Goal: Task Accomplishment & Management: Complete application form

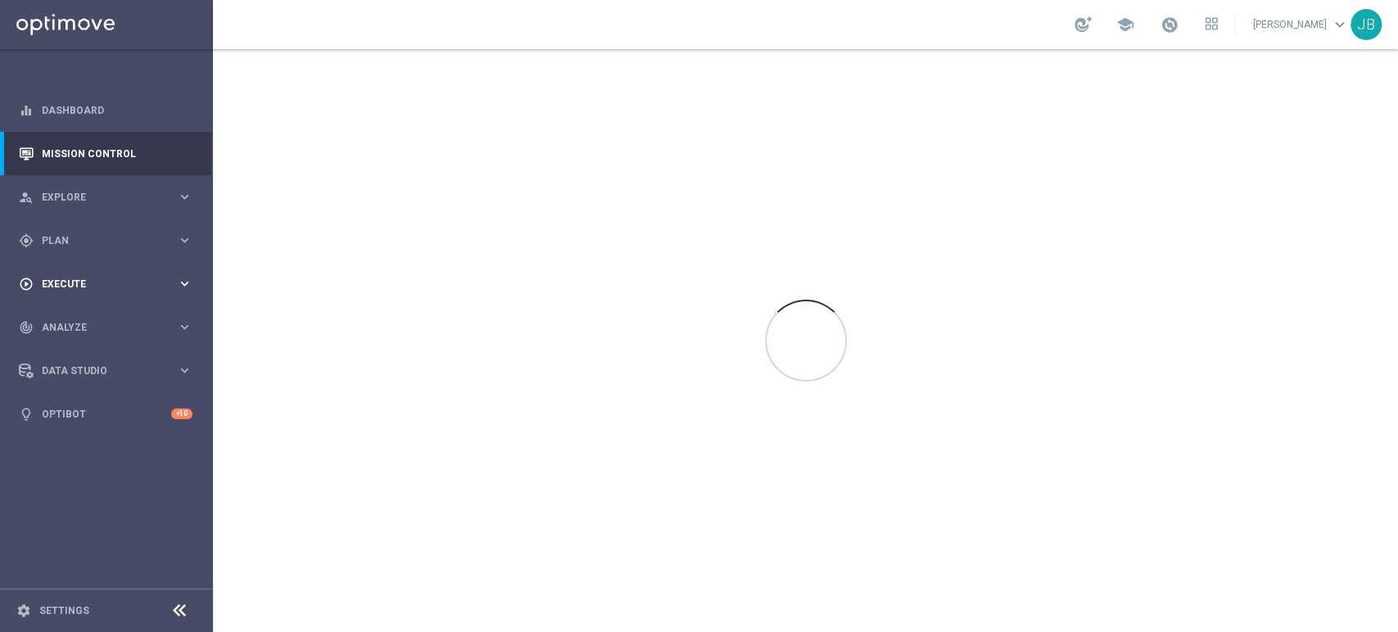
click at [42, 282] on span "Execute" at bounding box center [109, 284] width 135 height 10
click at [90, 326] on div "Campaign Builder" at bounding box center [127, 318] width 169 height 25
click at [103, 312] on link "Campaign Builder" at bounding box center [107, 317] width 128 height 13
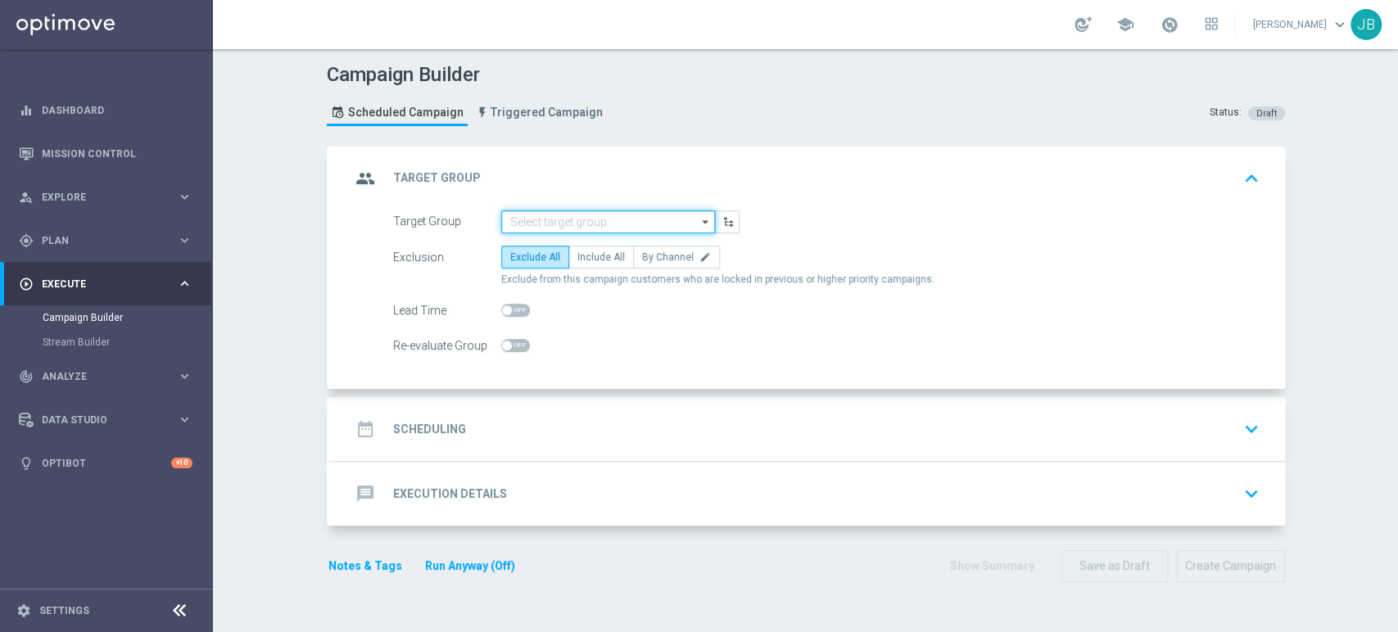
click at [532, 216] on input at bounding box center [608, 222] width 214 height 23
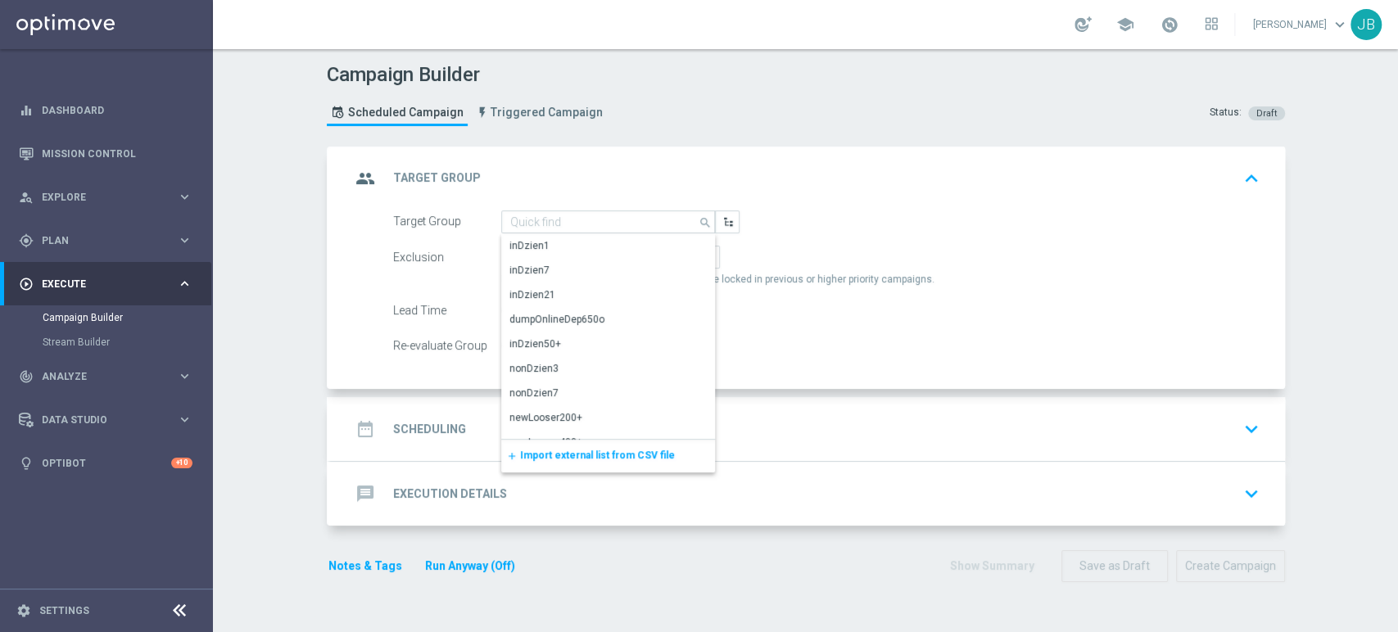
click at [541, 455] on span "Import external list from CSV file" at bounding box center [597, 455] width 155 height 11
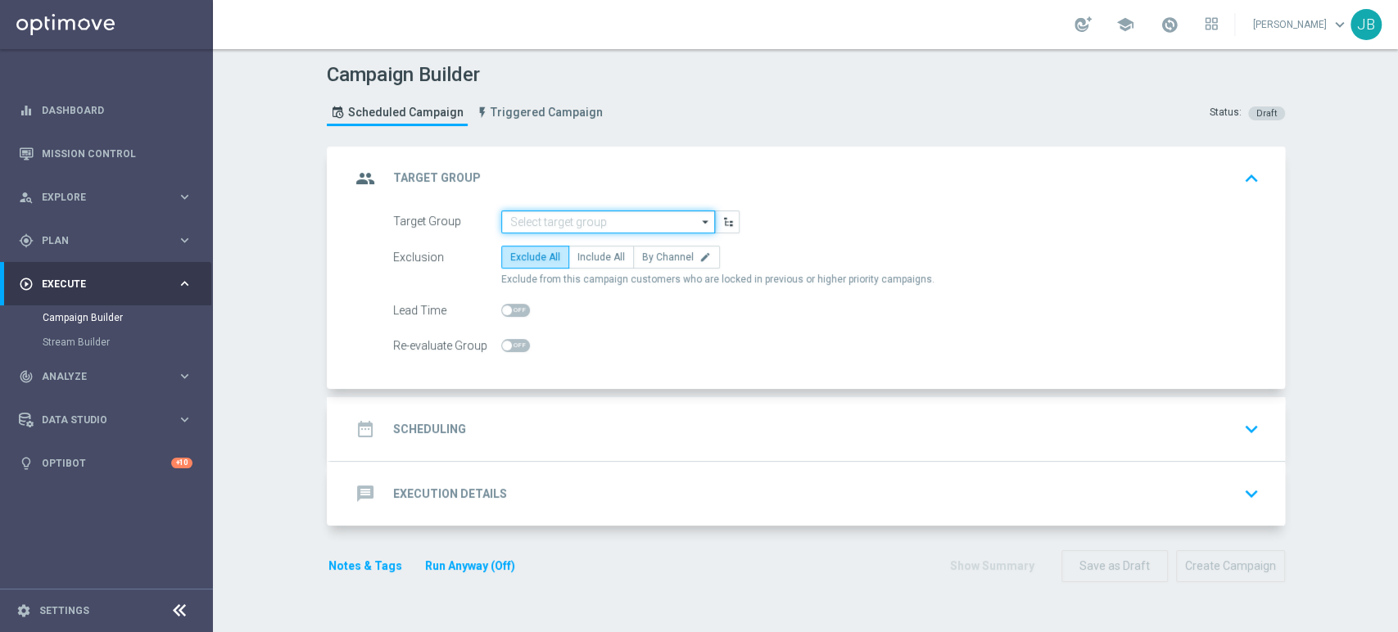
click at [565, 211] on input at bounding box center [608, 222] width 214 height 23
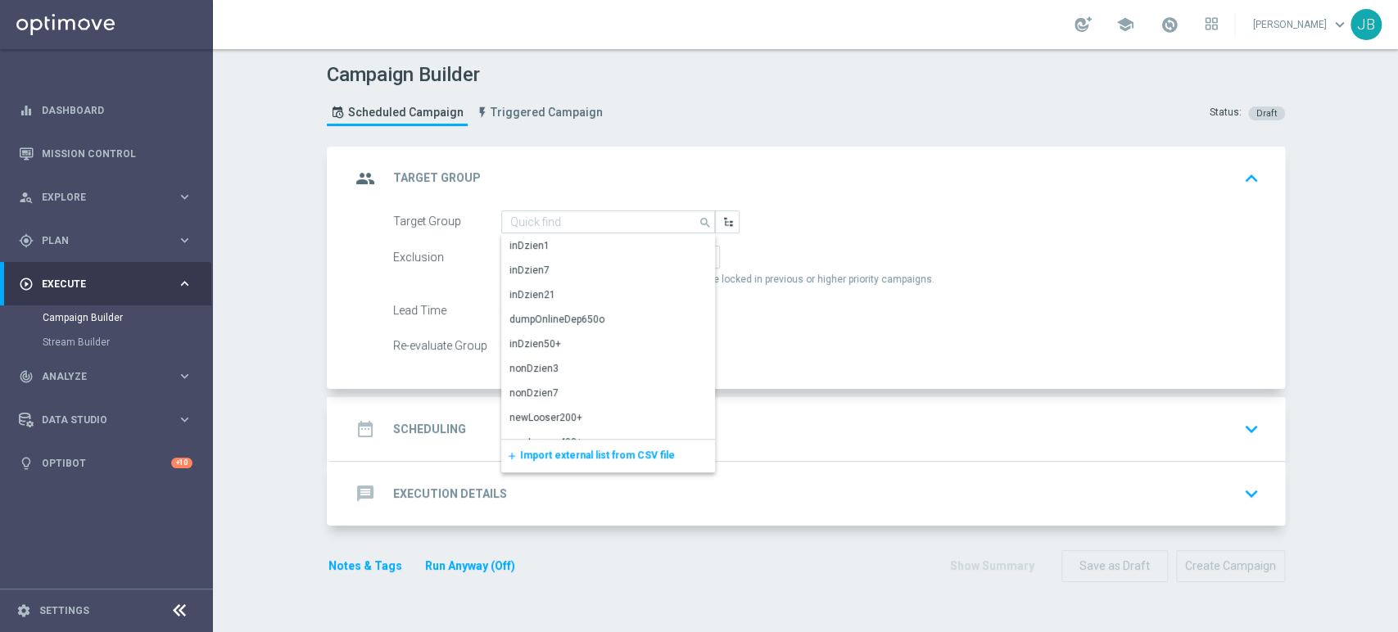
click at [536, 450] on span "Import external list from CSV file" at bounding box center [597, 455] width 155 height 11
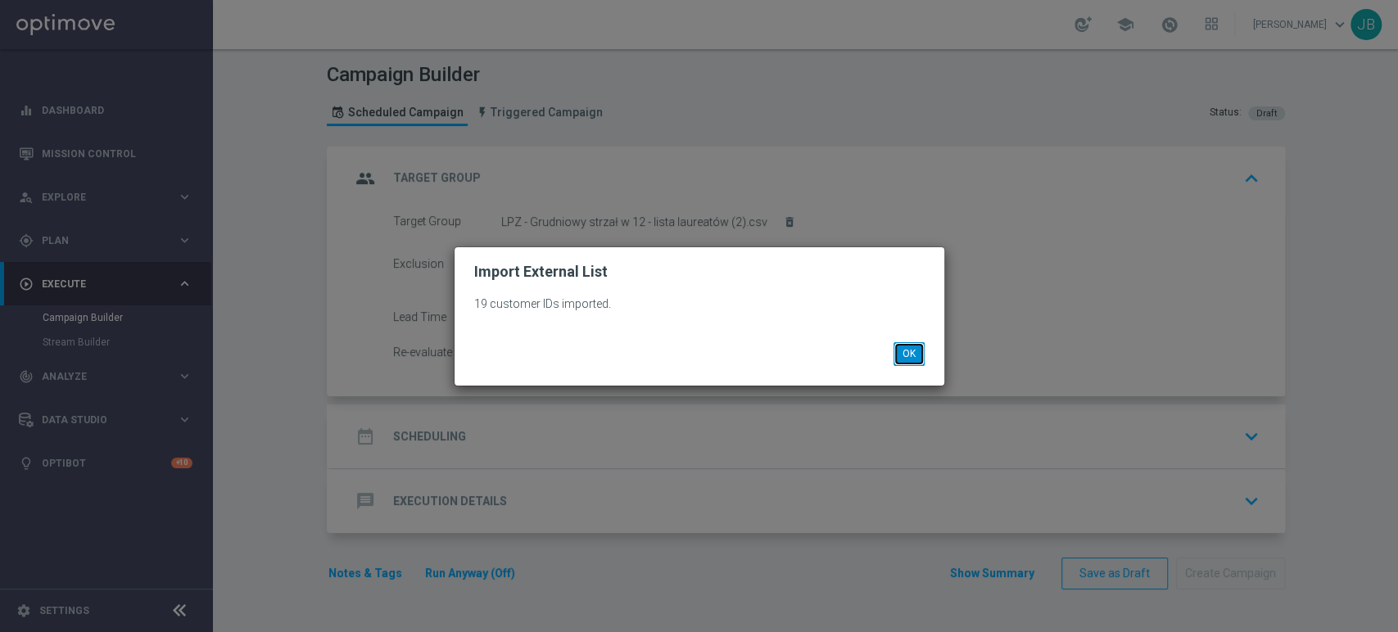
click at [907, 355] on button "OK" at bounding box center [909, 353] width 31 height 23
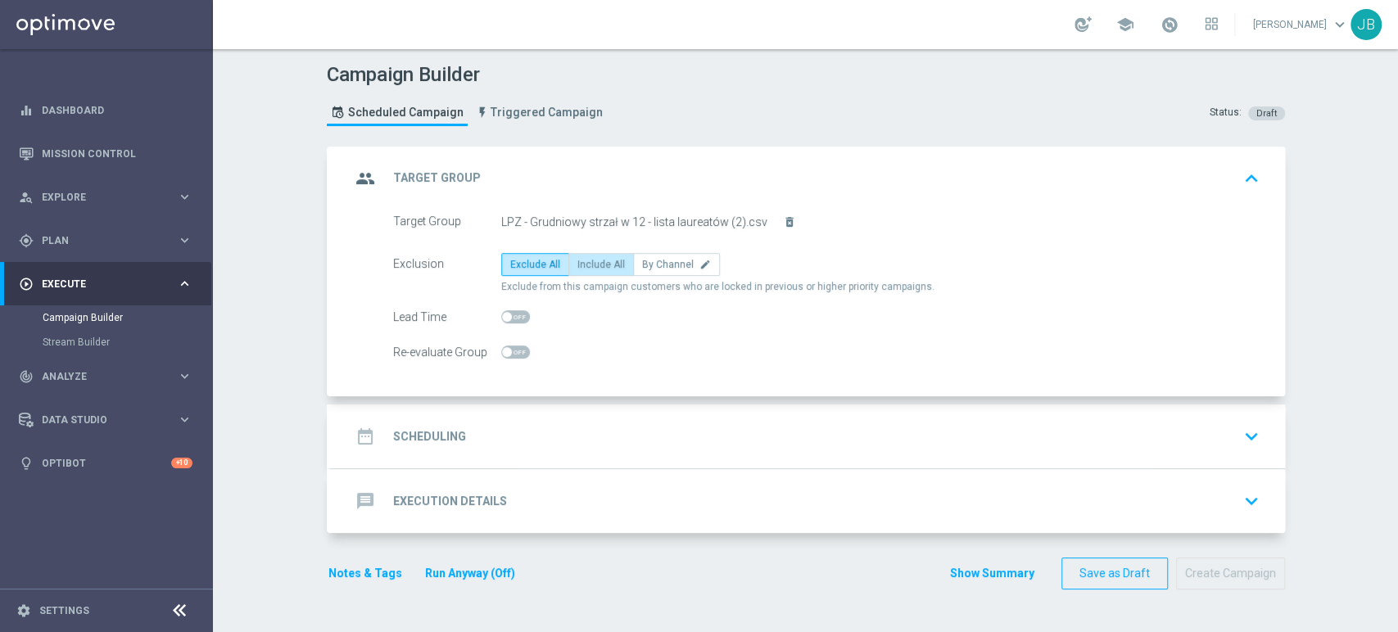
click at [593, 272] on label "Include All" at bounding box center [601, 264] width 66 height 23
click at [588, 272] on input "Include All" at bounding box center [582, 267] width 11 height 11
radio input "true"
click at [511, 448] on div "date_range Scheduling keyboard_arrow_down" at bounding box center [808, 436] width 915 height 31
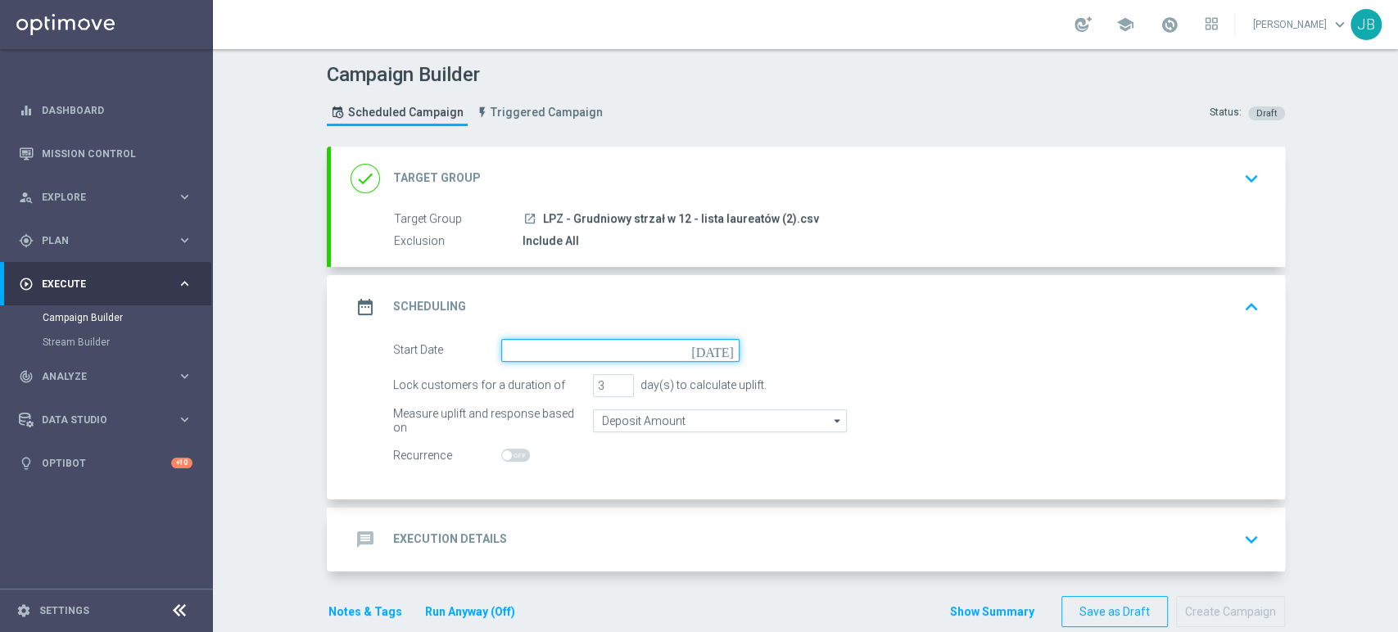
click at [516, 351] on input at bounding box center [620, 350] width 238 height 23
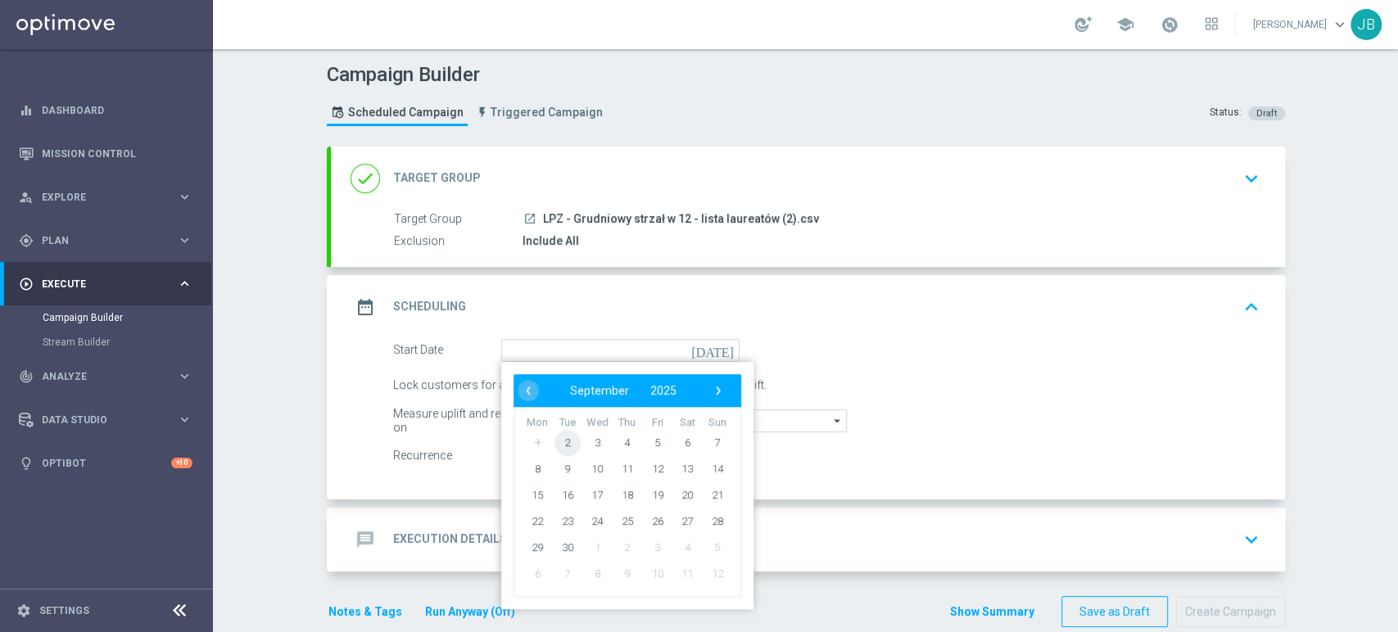
click at [554, 444] on span "2" at bounding box center [567, 442] width 26 height 26
type input "[DATE]"
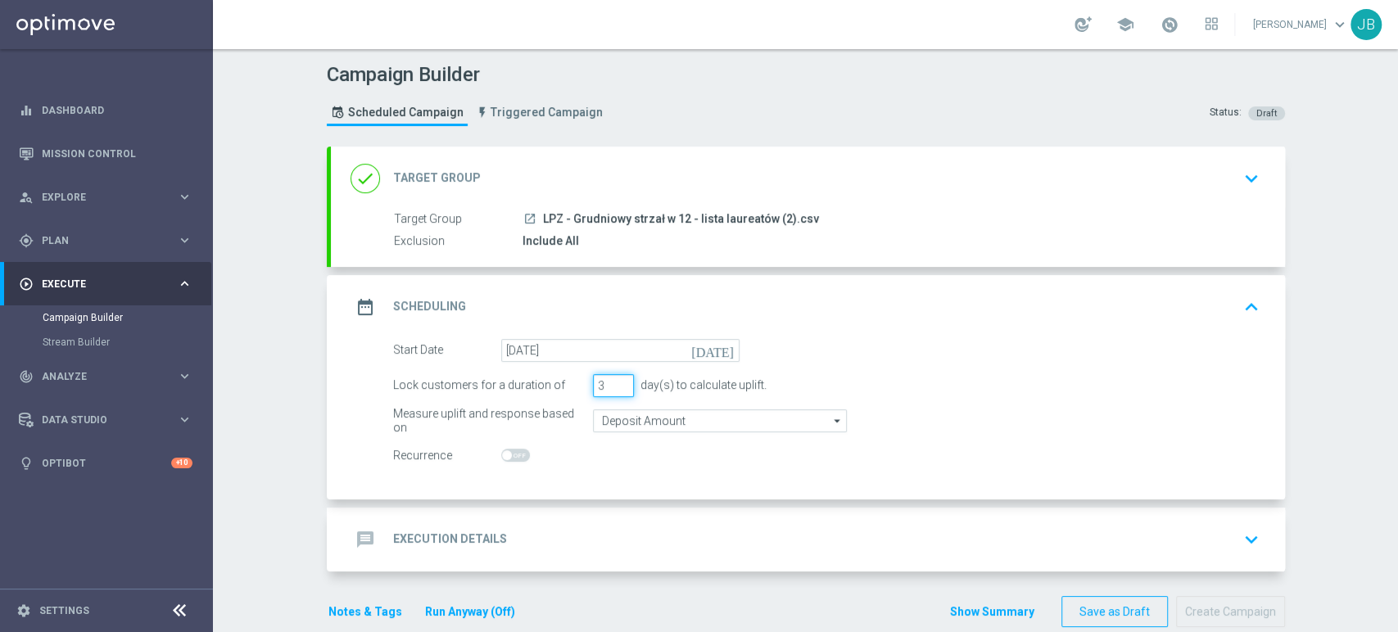
click at [616, 375] on input "3" at bounding box center [613, 385] width 41 height 23
click at [614, 379] on input "4" at bounding box center [613, 385] width 41 height 23
click at [614, 379] on input "5" at bounding box center [613, 385] width 41 height 23
click at [614, 379] on input "6" at bounding box center [613, 385] width 41 height 23
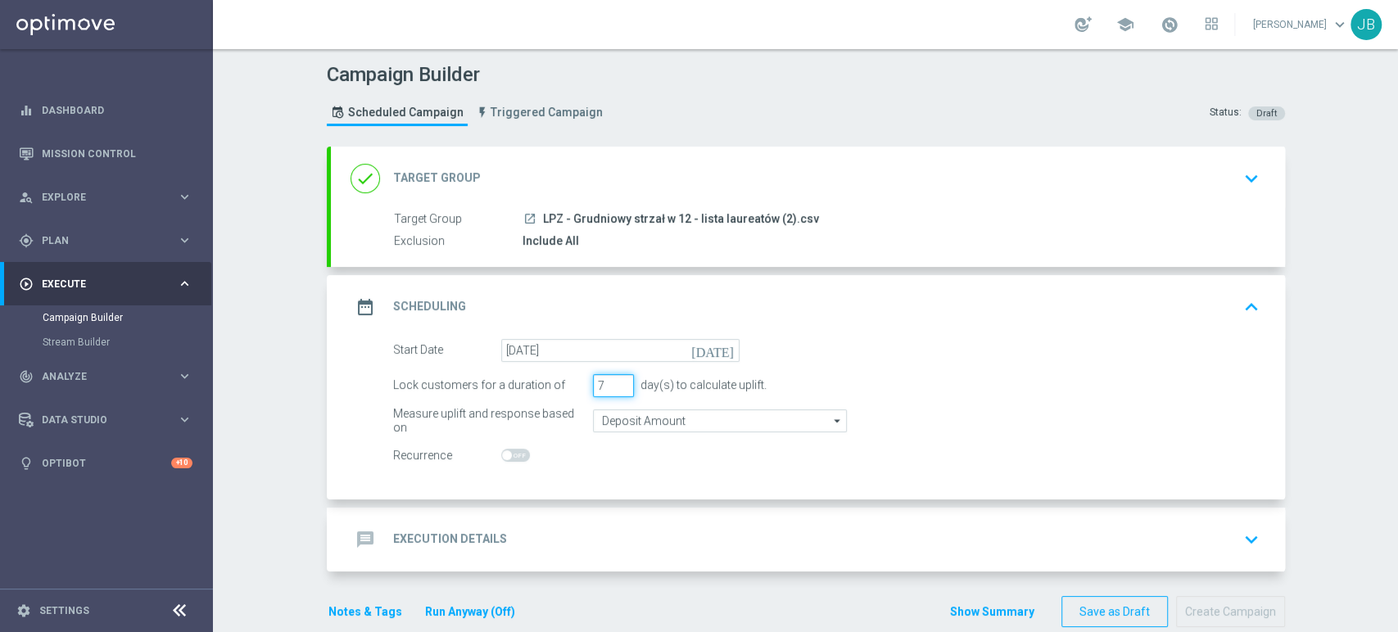
type input "7"
click at [614, 379] on input "7" at bounding box center [613, 385] width 41 height 23
click at [585, 533] on div "message Execution Details keyboard_arrow_down" at bounding box center [808, 539] width 915 height 31
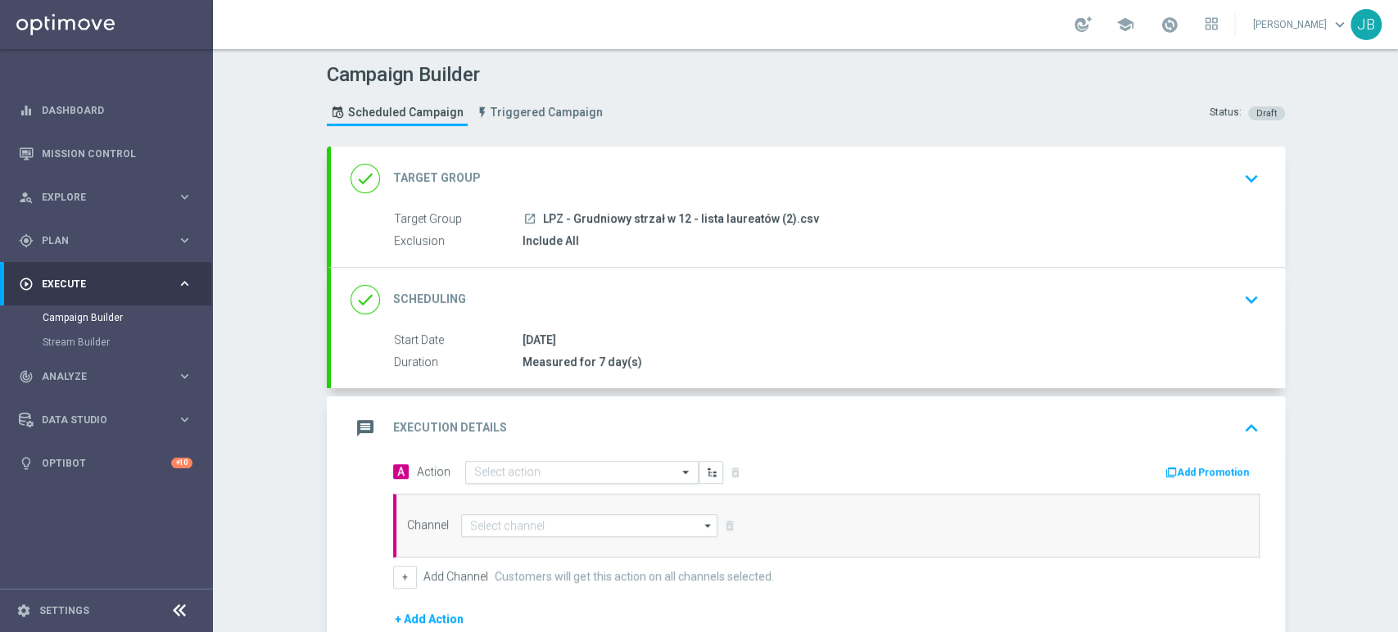
click at [539, 471] on input "text" at bounding box center [565, 473] width 183 height 14
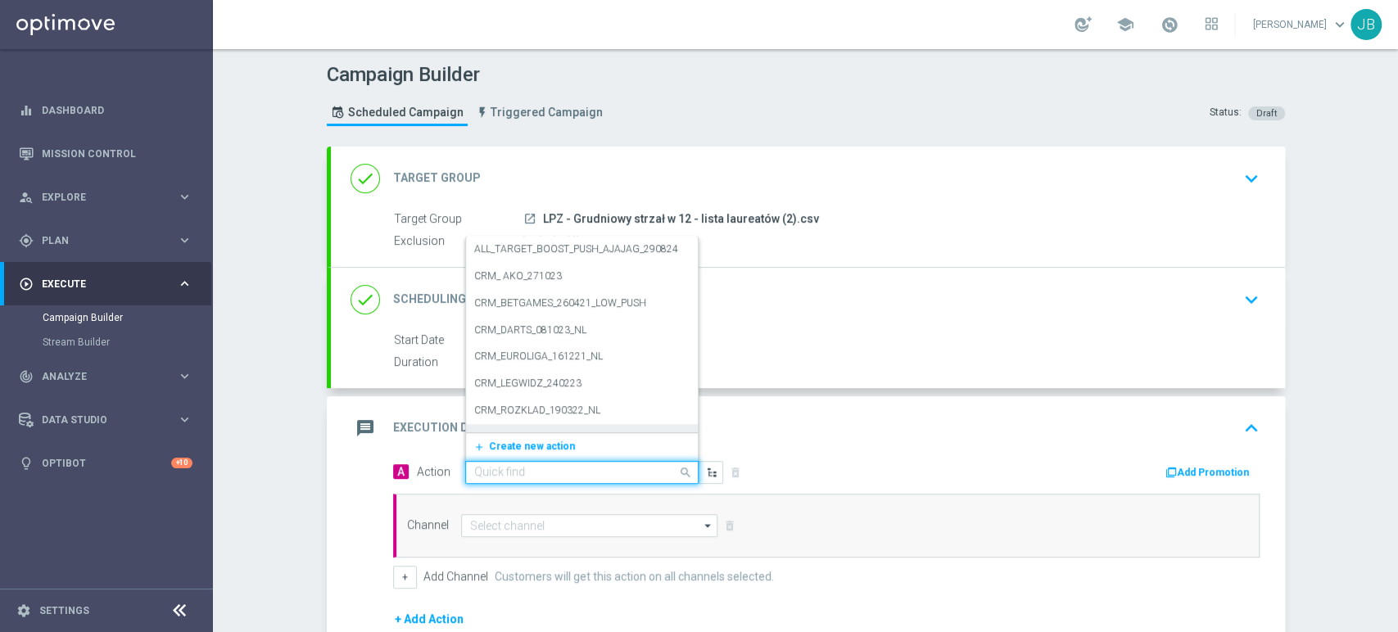
click at [532, 435] on div "add_new Create new action" at bounding box center [582, 447] width 232 height 28
click at [531, 441] on span "Create new action" at bounding box center [532, 446] width 86 height 11
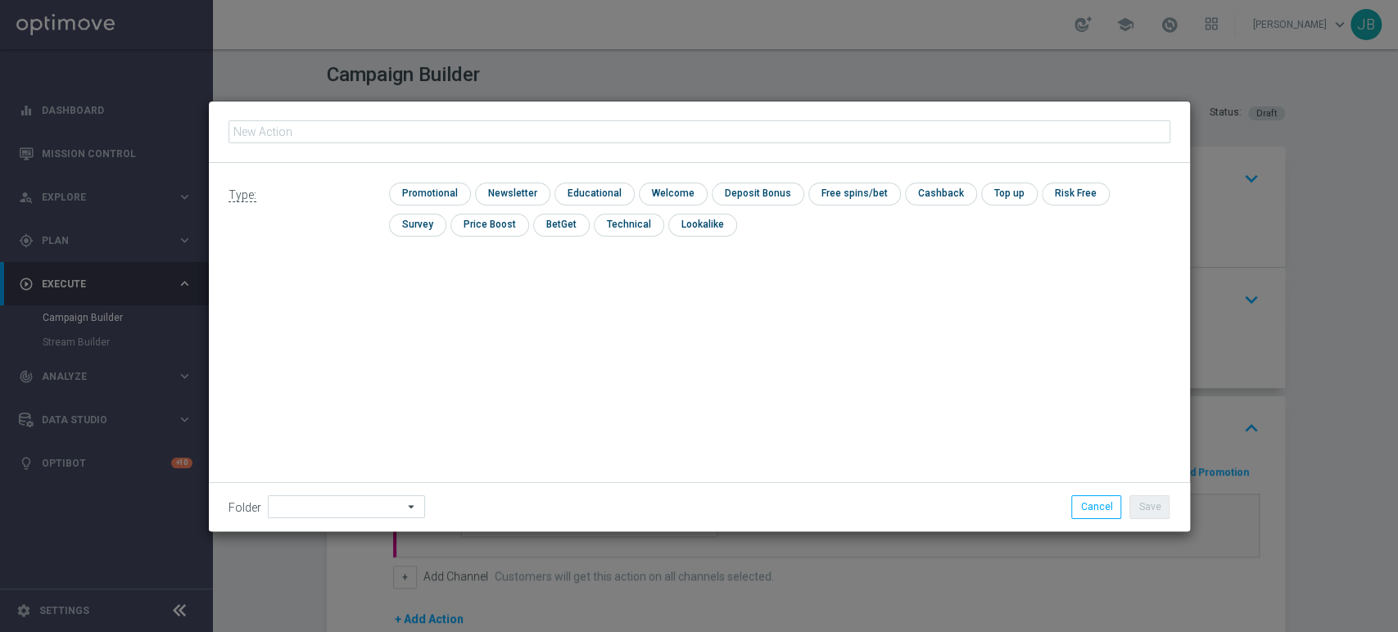
type input "(LPZ - SMS) grudniowy strzał w 12_dziesiaty_ bonus_02092025"
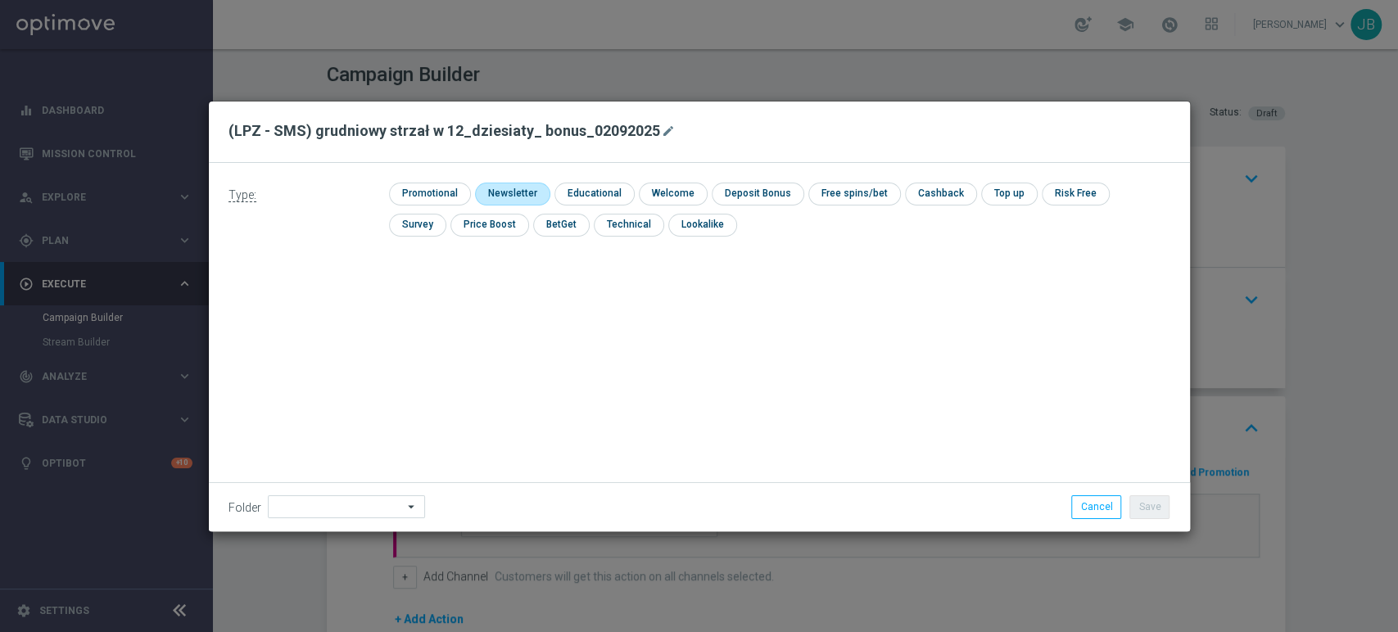
click at [531, 195] on input "checkbox" at bounding box center [510, 194] width 71 height 22
checkbox input "true"
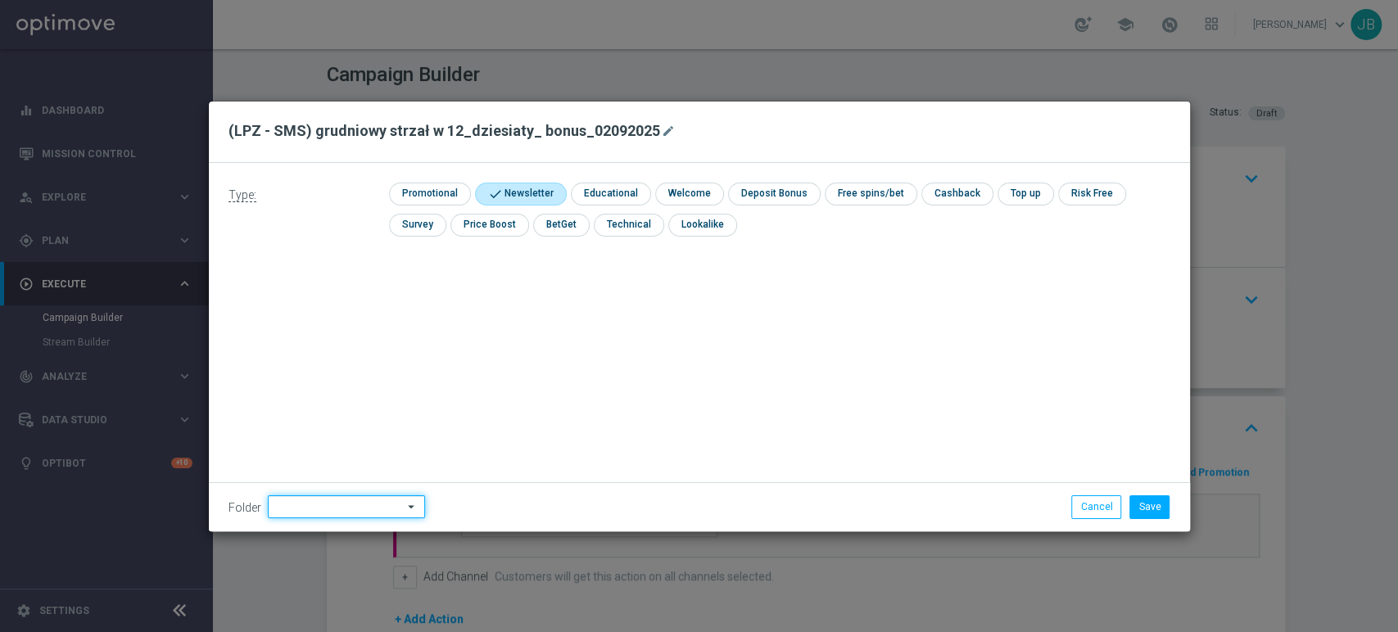
click at [330, 503] on input at bounding box center [346, 507] width 157 height 23
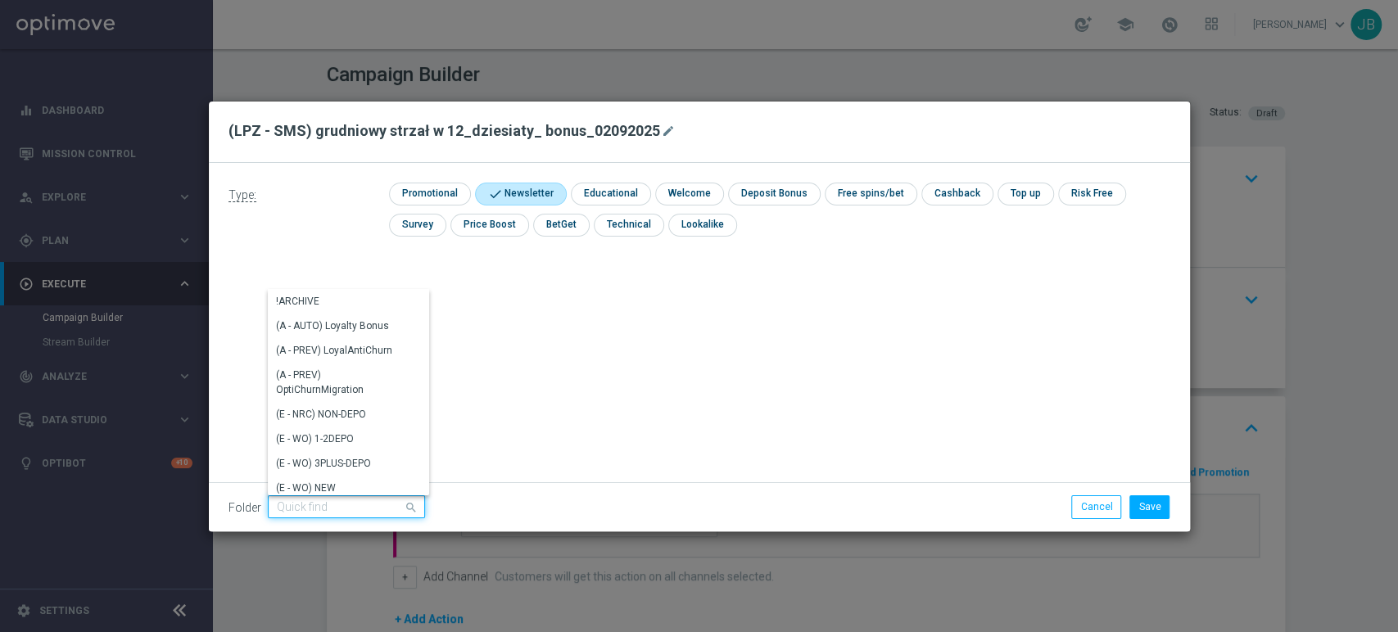
type input "u"
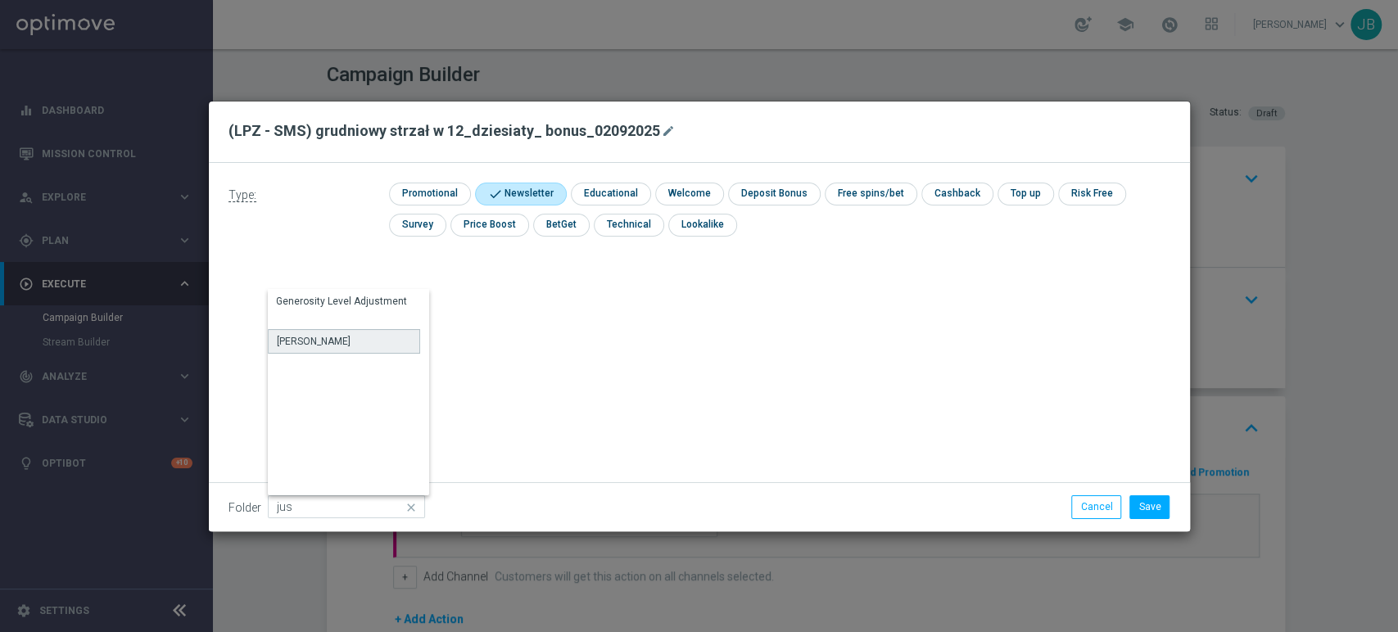
click at [341, 342] on div "[PERSON_NAME]" at bounding box center [344, 341] width 152 height 25
type input "[PERSON_NAME]"
click at [1147, 496] on button "Save" at bounding box center [1150, 507] width 40 height 23
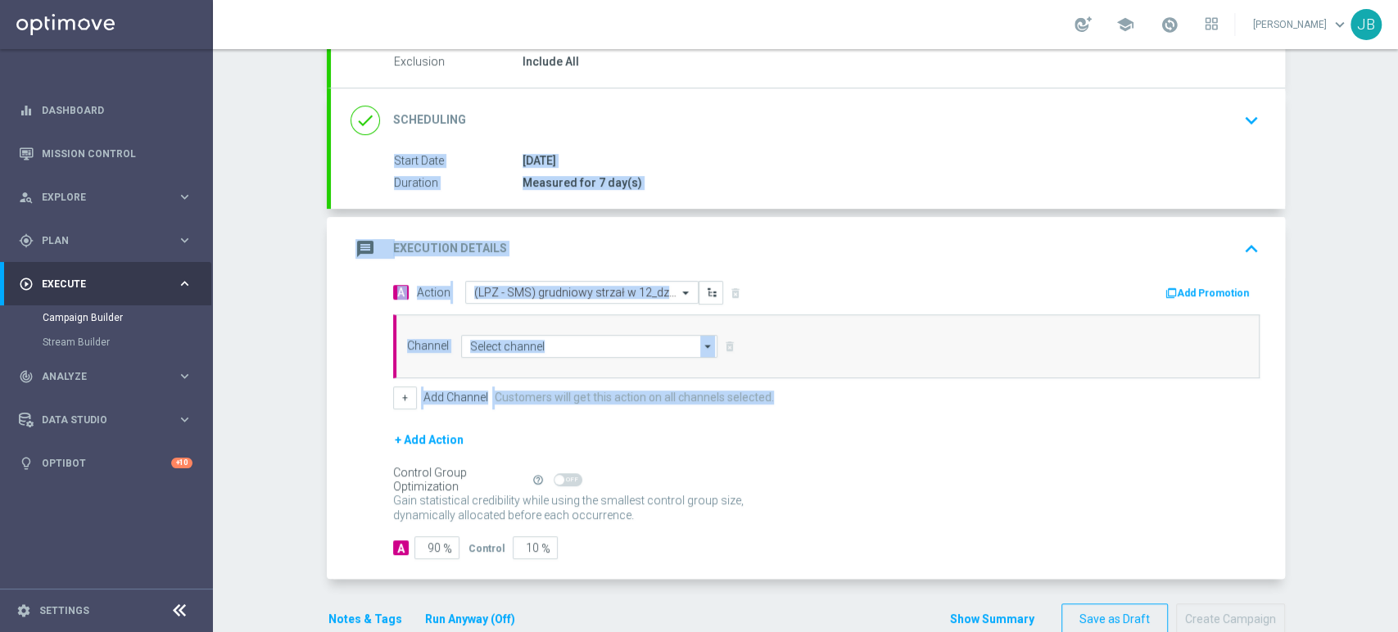
drag, startPoint x: 1397, startPoint y: 306, endPoint x: 1397, endPoint y: 433, distance: 126.1
click at [1397, 433] on div "Campaign Builder Scheduled Campaign Triggered Campaign Status: Draft done Targe…" at bounding box center [805, 340] width 1185 height 583
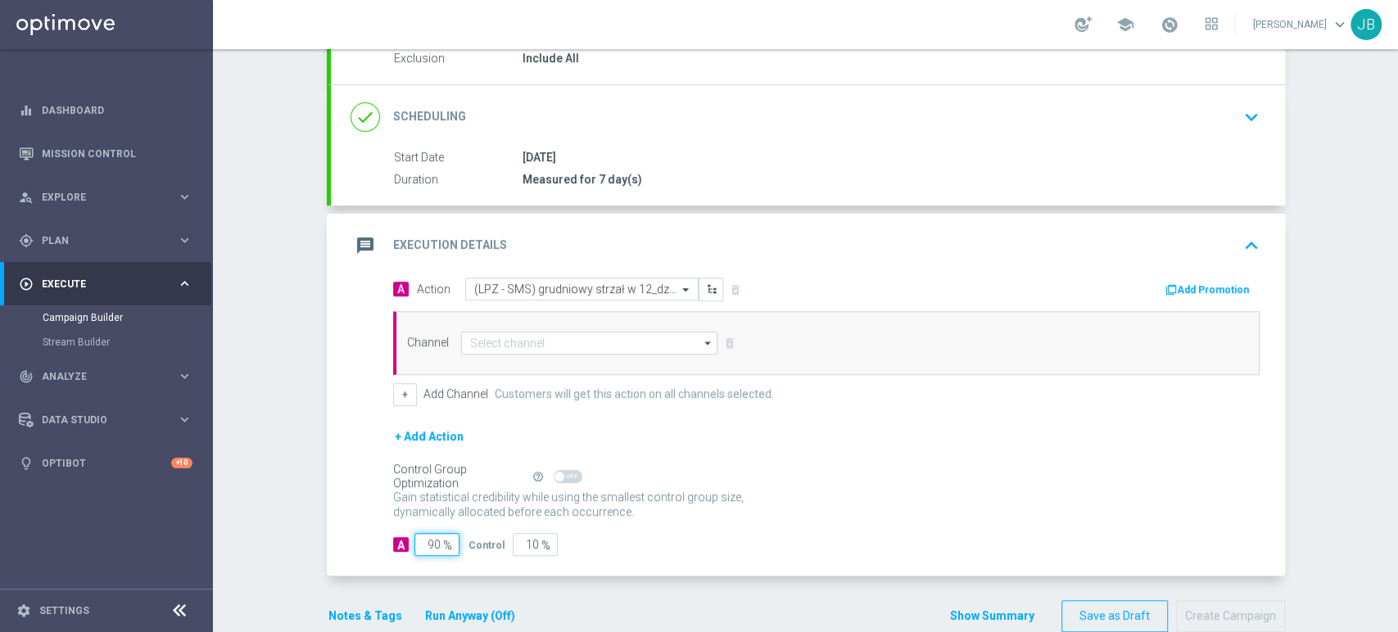
click at [430, 542] on input "90" at bounding box center [436, 544] width 45 height 23
type input "9"
type input "91"
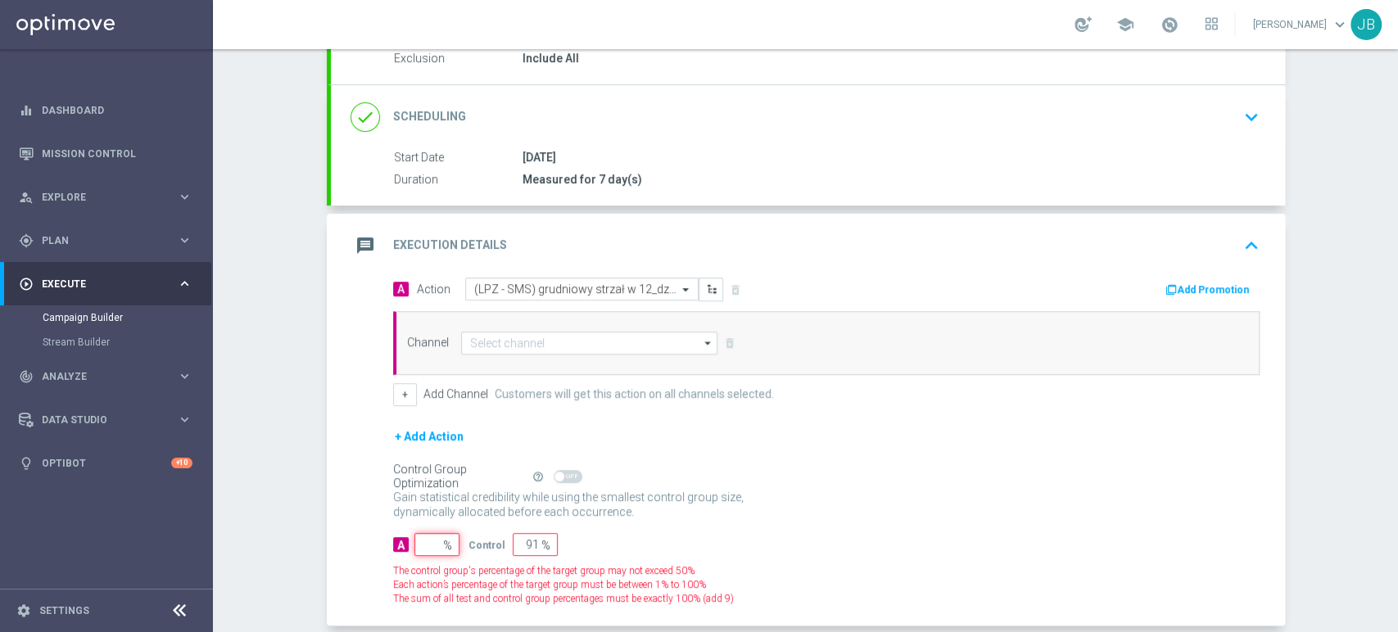
type input "100"
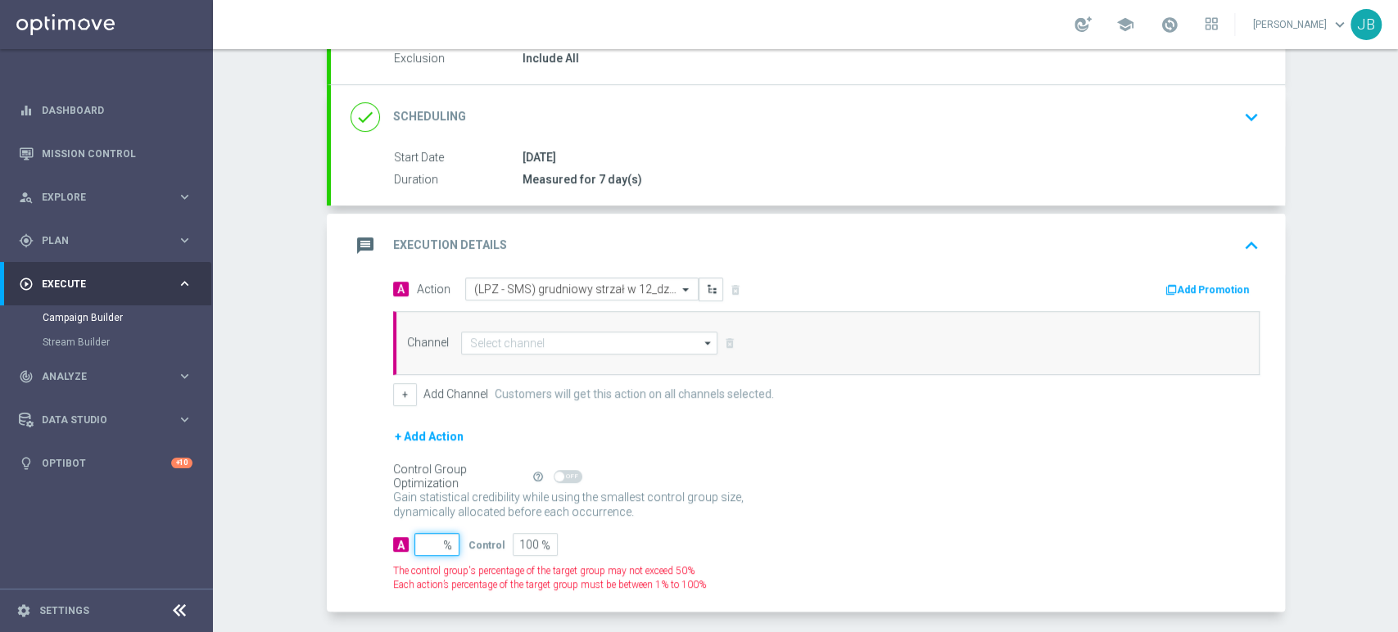
type input "1"
type input "99"
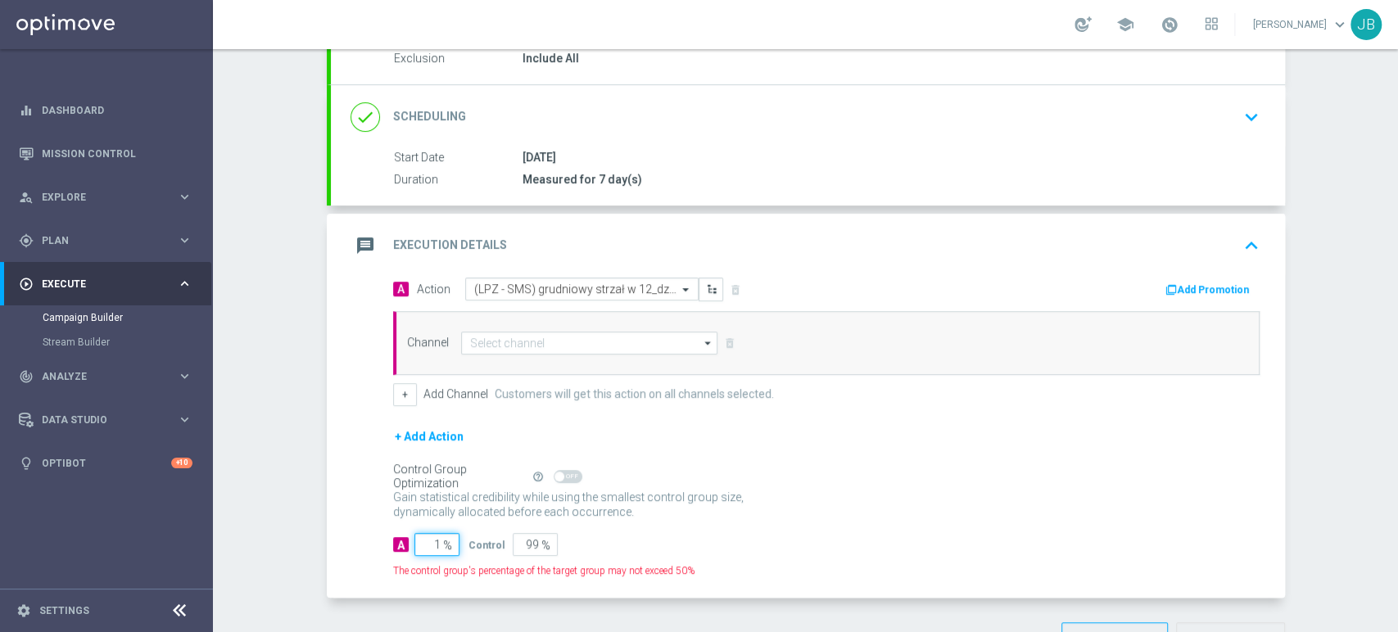
type input "10"
type input "90"
type input "100"
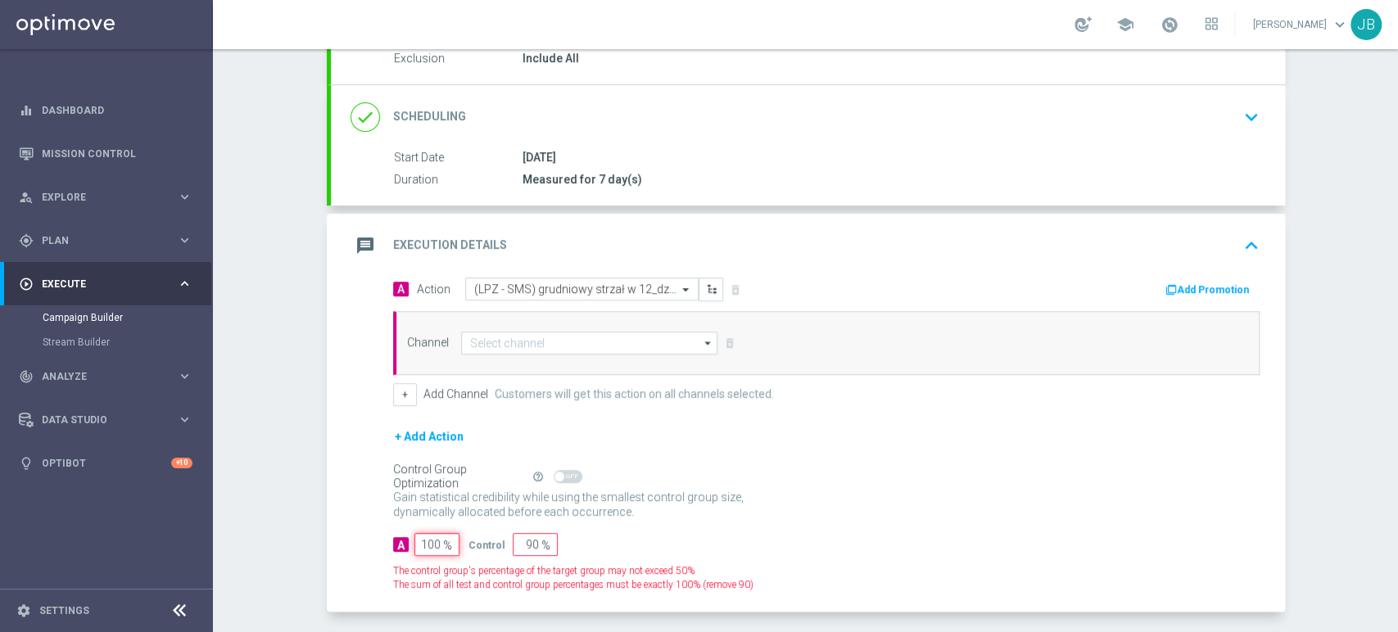
type input "0"
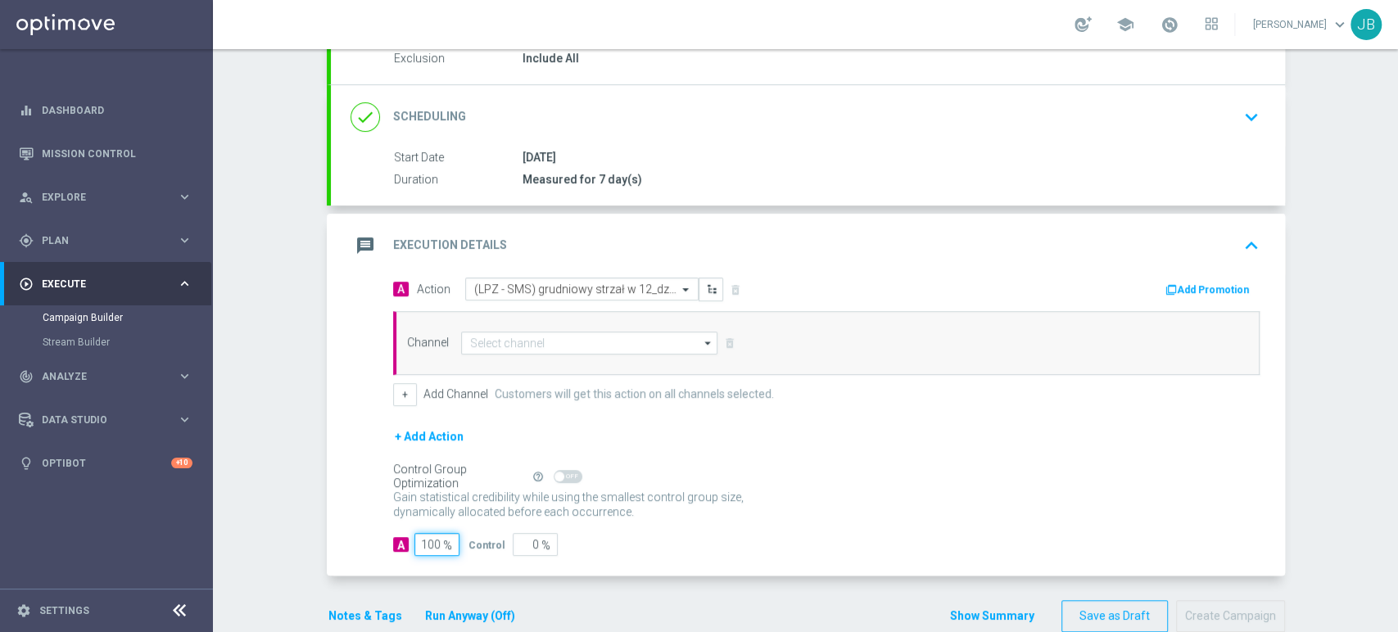
type input "100"
click at [523, 338] on input at bounding box center [589, 343] width 257 height 23
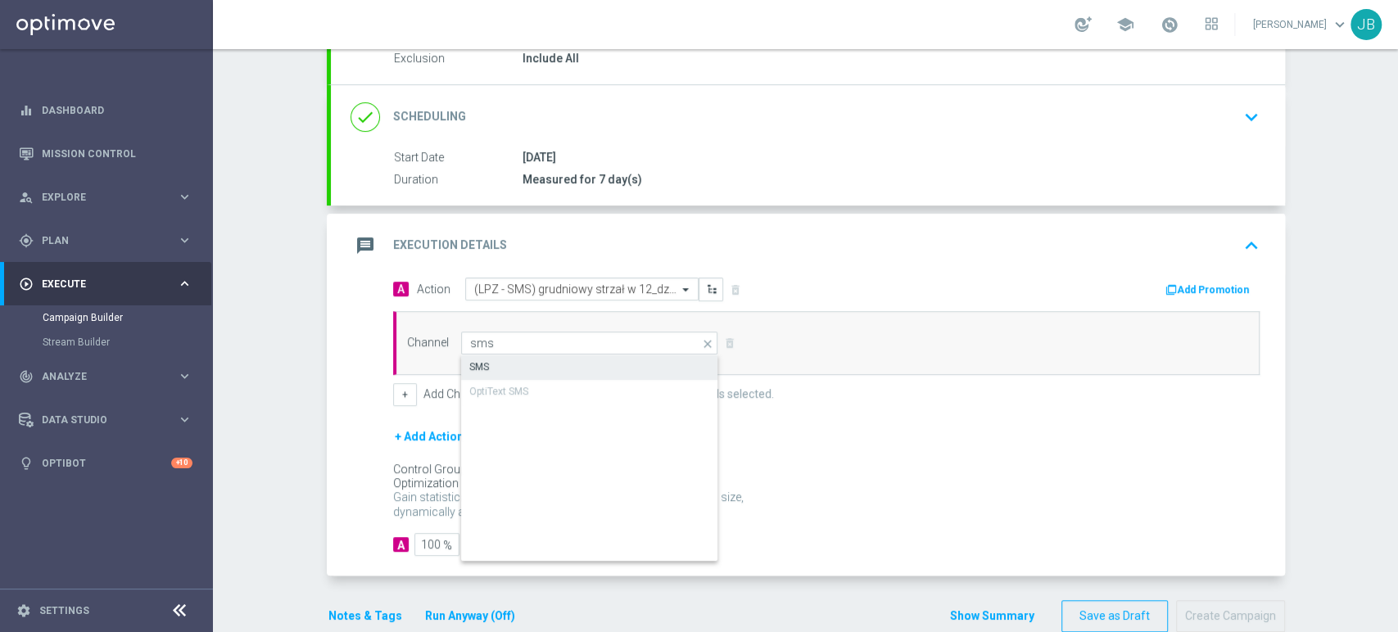
click at [523, 360] on div "SMS" at bounding box center [590, 367] width 258 height 23
type input "SMS"
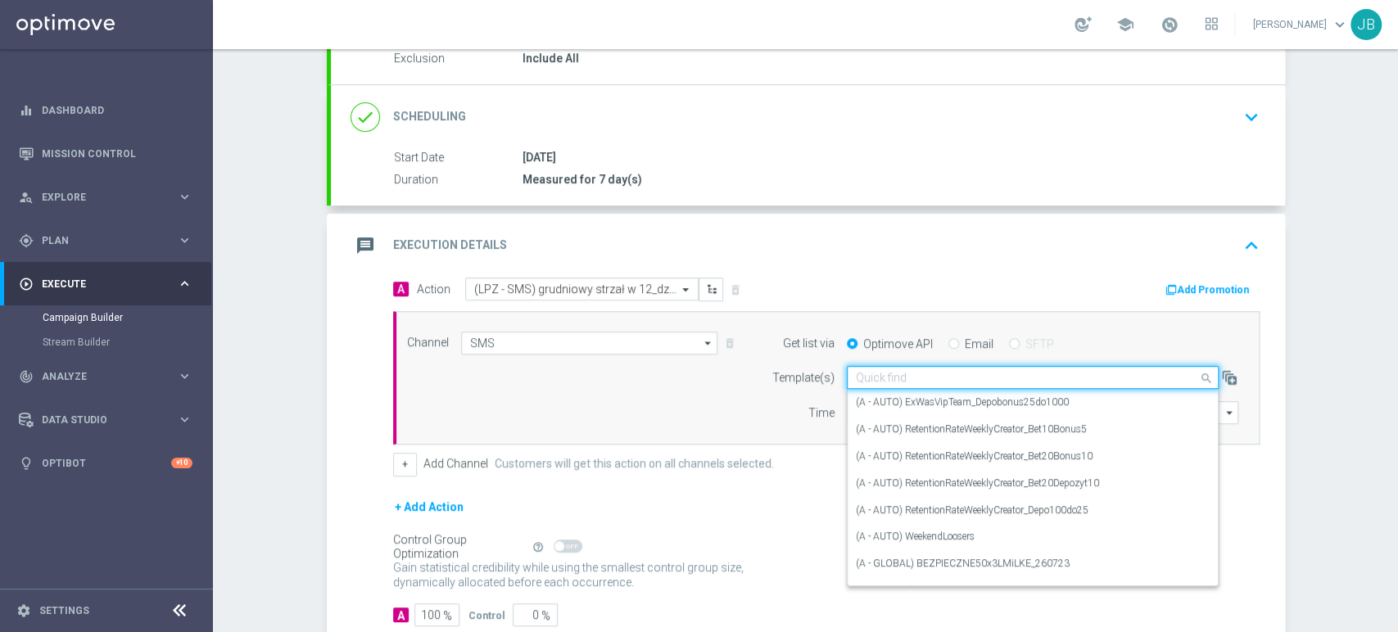
click at [886, 385] on div "Quick find" at bounding box center [1033, 377] width 372 height 23
paste input "(LPZ - SMS) grudniowy strzał w 12_dziesiaty_ bonus_02092025"
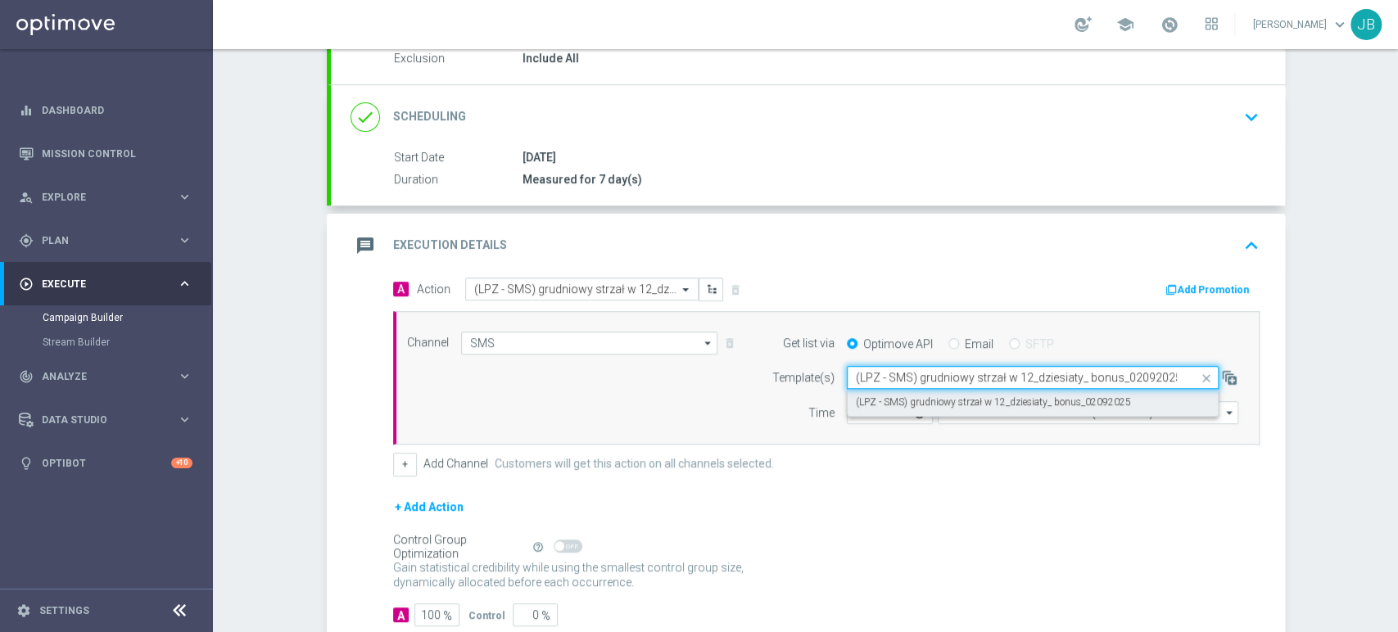
click at [881, 391] on div "(LPZ - SMS) grudniowy strzał w 12_dziesiaty_ bonus_02092025" at bounding box center [1033, 402] width 354 height 27
type input "(LPZ - SMS) grudniowy strzał w 12_dziesiaty_ bonus_02092025"
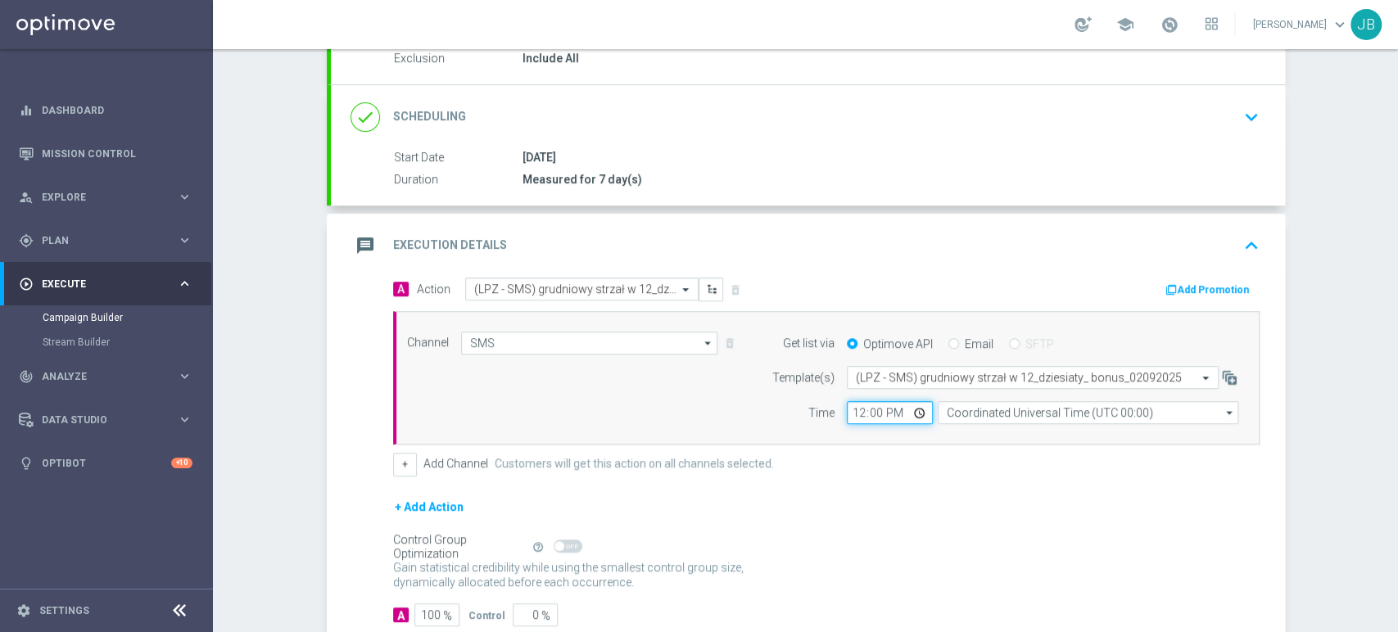
click at [847, 419] on input "12:00" at bounding box center [890, 412] width 86 height 23
type input "11:27"
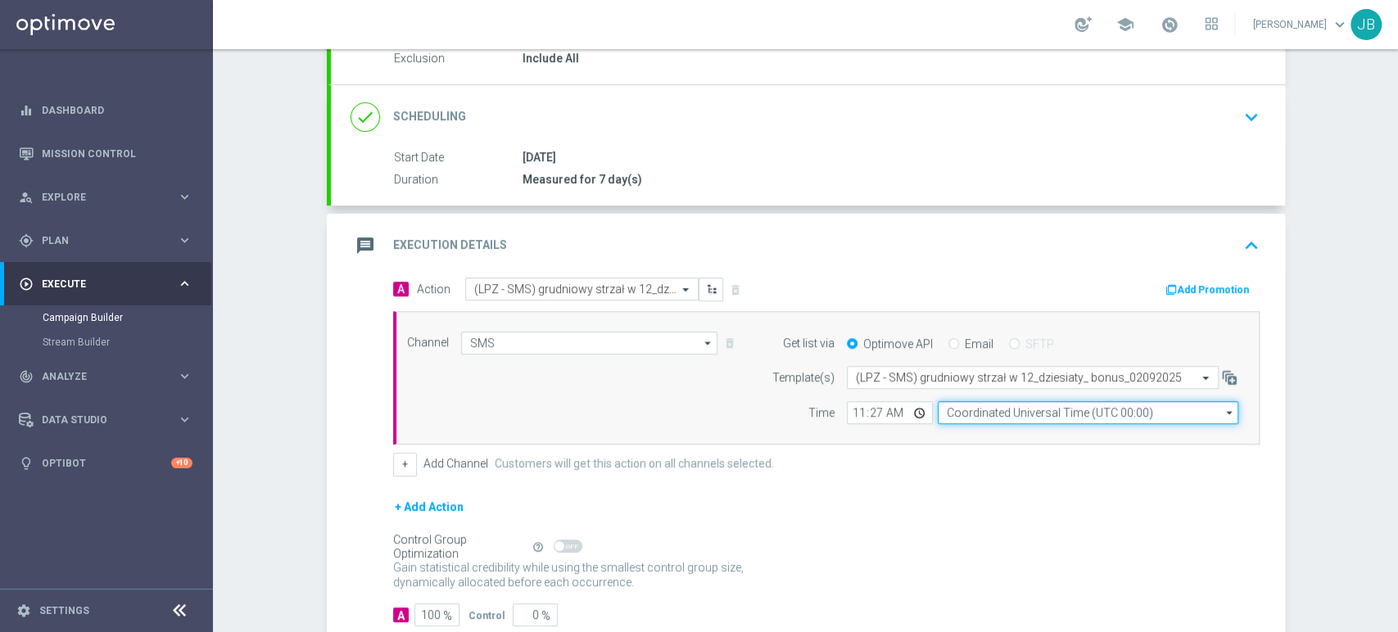
click at [975, 420] on input "Coordinated Universal Time (UTC 00:00)" at bounding box center [1088, 412] width 301 height 23
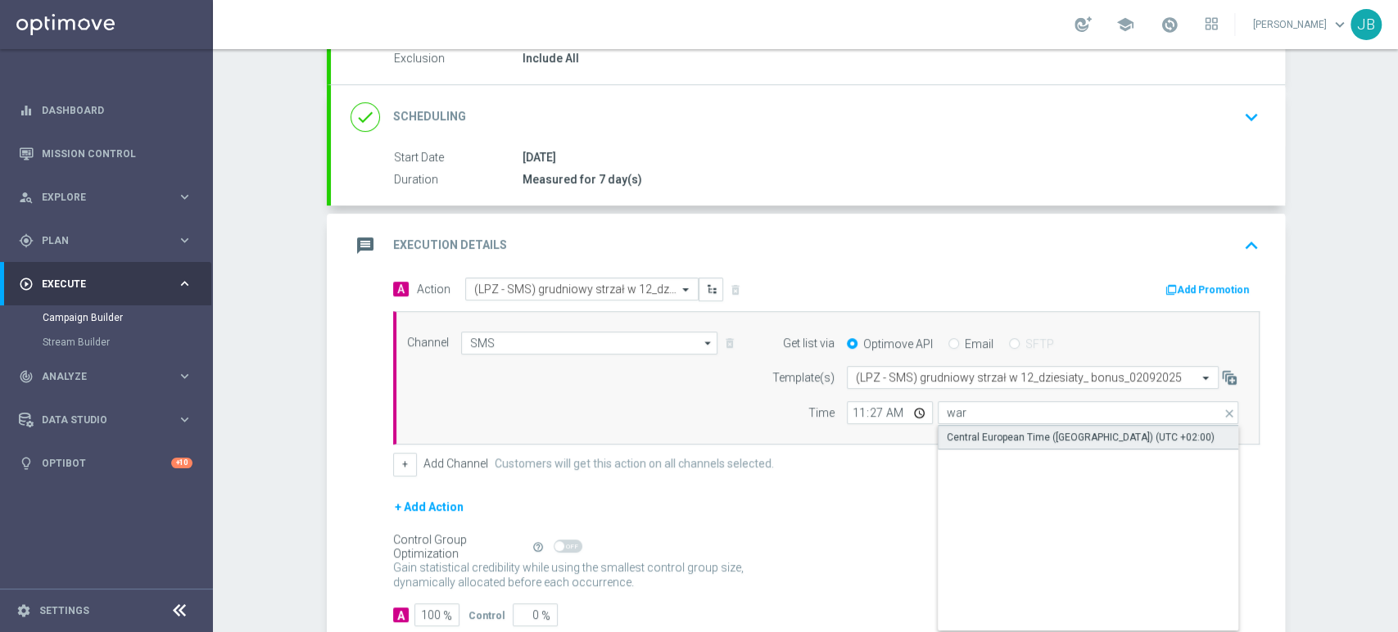
click at [977, 431] on div "Central European Time ([GEOGRAPHIC_DATA]) (UTC +02:00)" at bounding box center [1081, 437] width 268 height 15
type input "Central European Time ([GEOGRAPHIC_DATA]) (UTC +02:00)"
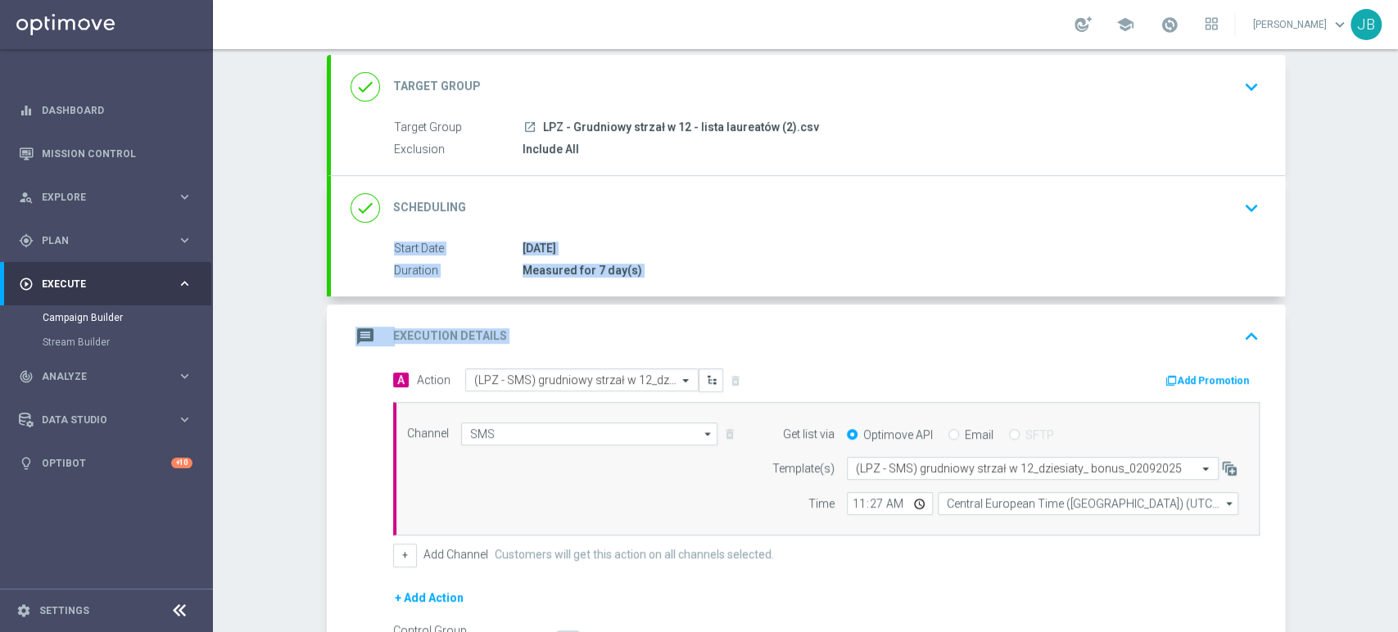
scroll to position [86, 0]
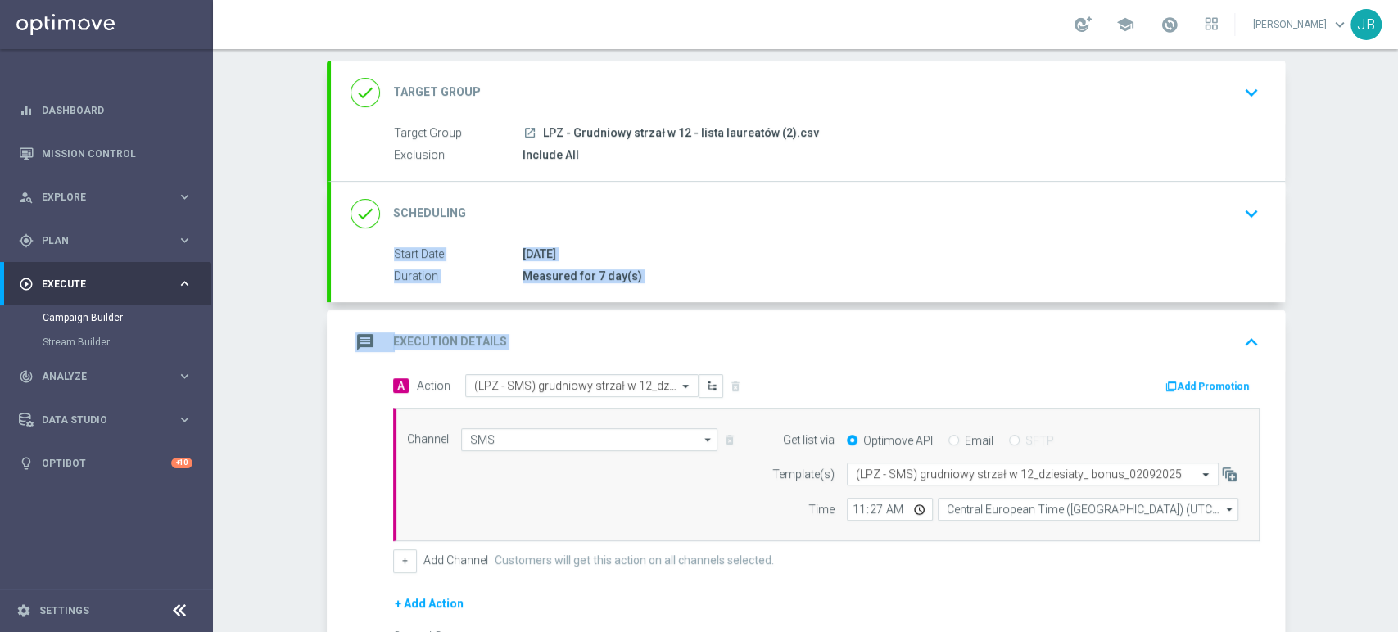
drag, startPoint x: 1397, startPoint y: 265, endPoint x: 1397, endPoint y: 205, distance: 60.6
click at [1397, 205] on div "Campaign Builder Scheduled Campaign Triggered Campaign Status: Draft done Targe…" at bounding box center [805, 340] width 1185 height 583
click at [1350, 241] on div "Campaign Builder Scheduled Campaign Triggered Campaign Status: Draft done Targe…" at bounding box center [805, 340] width 1185 height 583
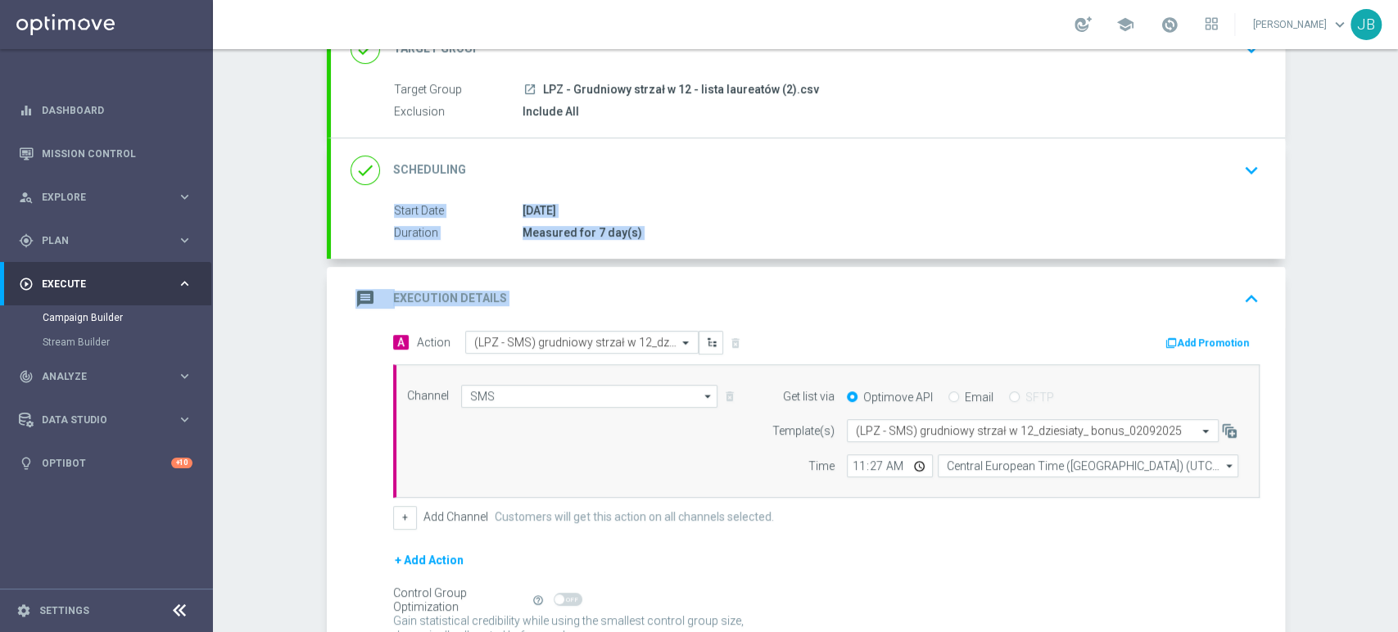
scroll to position [165, 0]
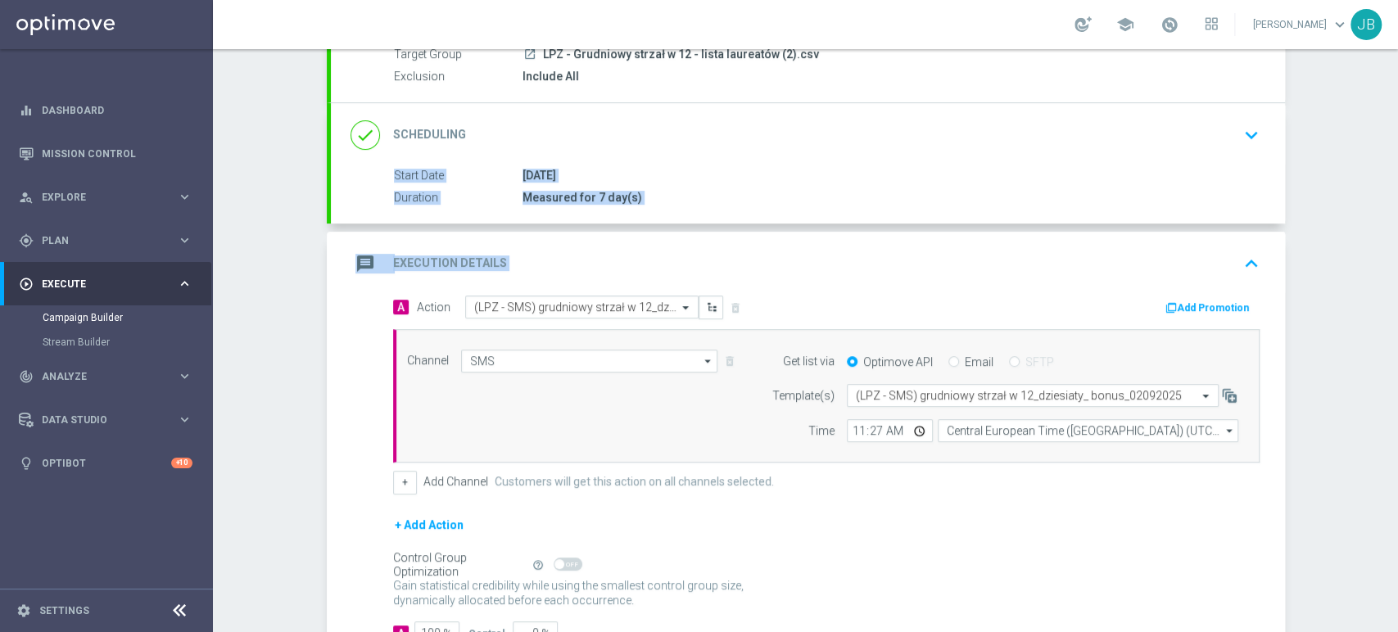
drag, startPoint x: 1397, startPoint y: 233, endPoint x: 1397, endPoint y: 283, distance: 50.0
click at [1397, 283] on div "Campaign Builder Scheduled Campaign Triggered Campaign Status: Draft done Targe…" at bounding box center [805, 340] width 1185 height 583
click at [1180, 134] on div "done Scheduling keyboard_arrow_down" at bounding box center [808, 135] width 915 height 31
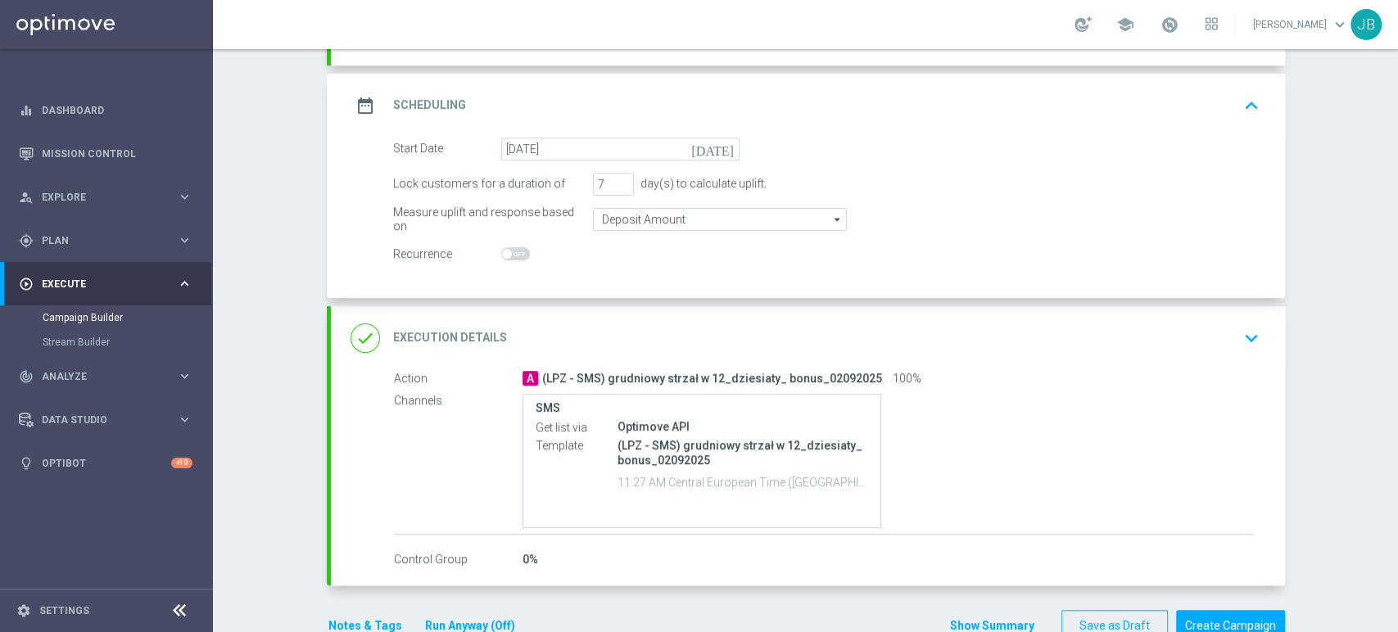
scroll to position [221, 0]
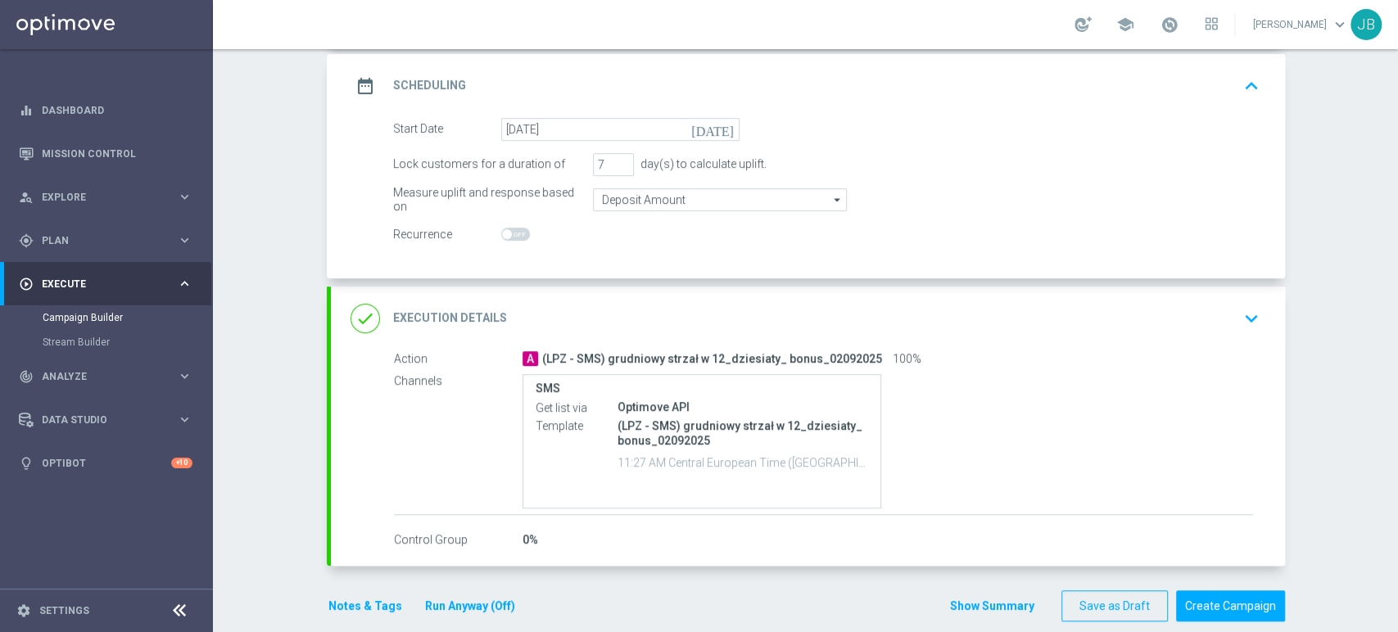
click at [1202, 296] on div "done Execution Details keyboard_arrow_down" at bounding box center [808, 319] width 954 height 64
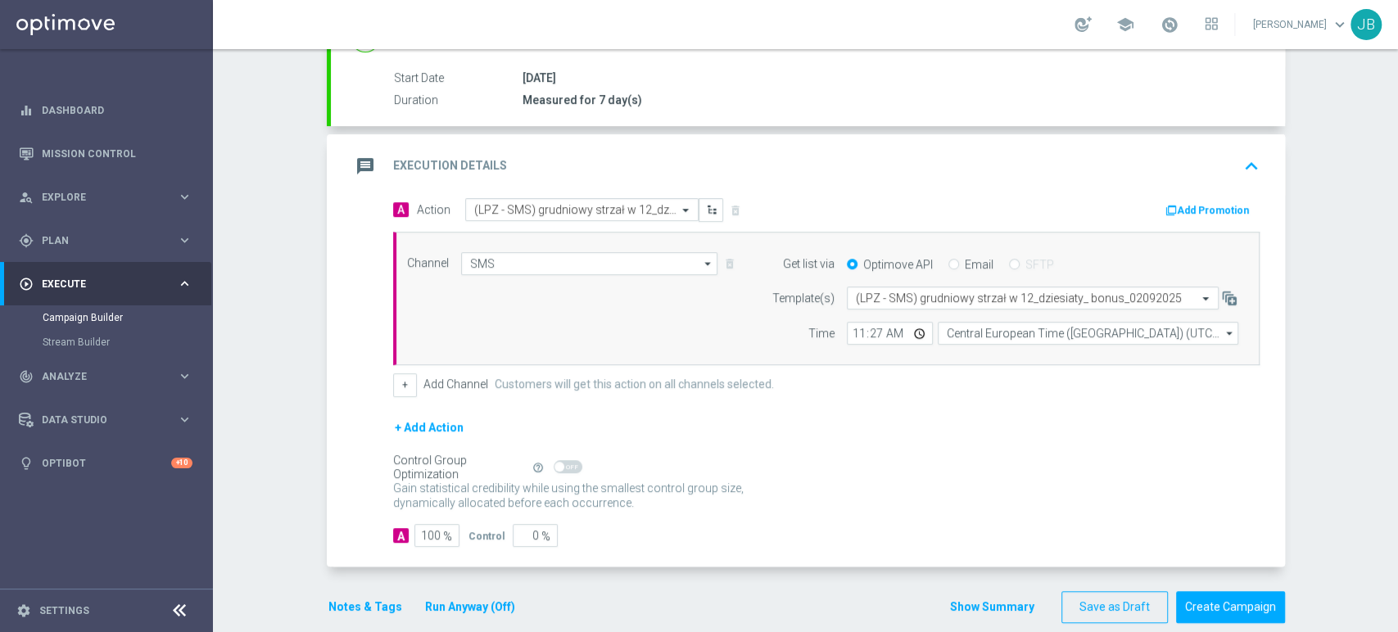
scroll to position [264, 0]
click at [878, 332] on input "11:27" at bounding box center [890, 331] width 86 height 23
click at [867, 328] on input "11:27" at bounding box center [890, 331] width 86 height 23
type input "11:29"
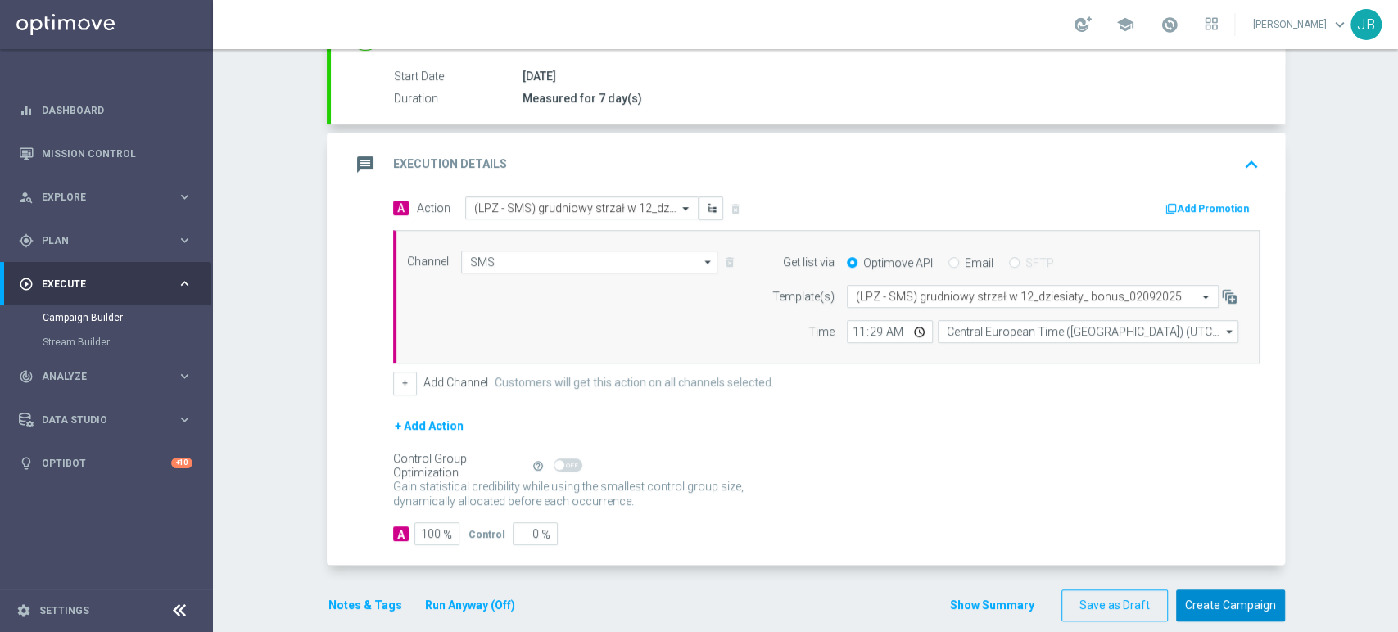
click at [1224, 598] on button "Create Campaign" at bounding box center [1230, 606] width 109 height 32
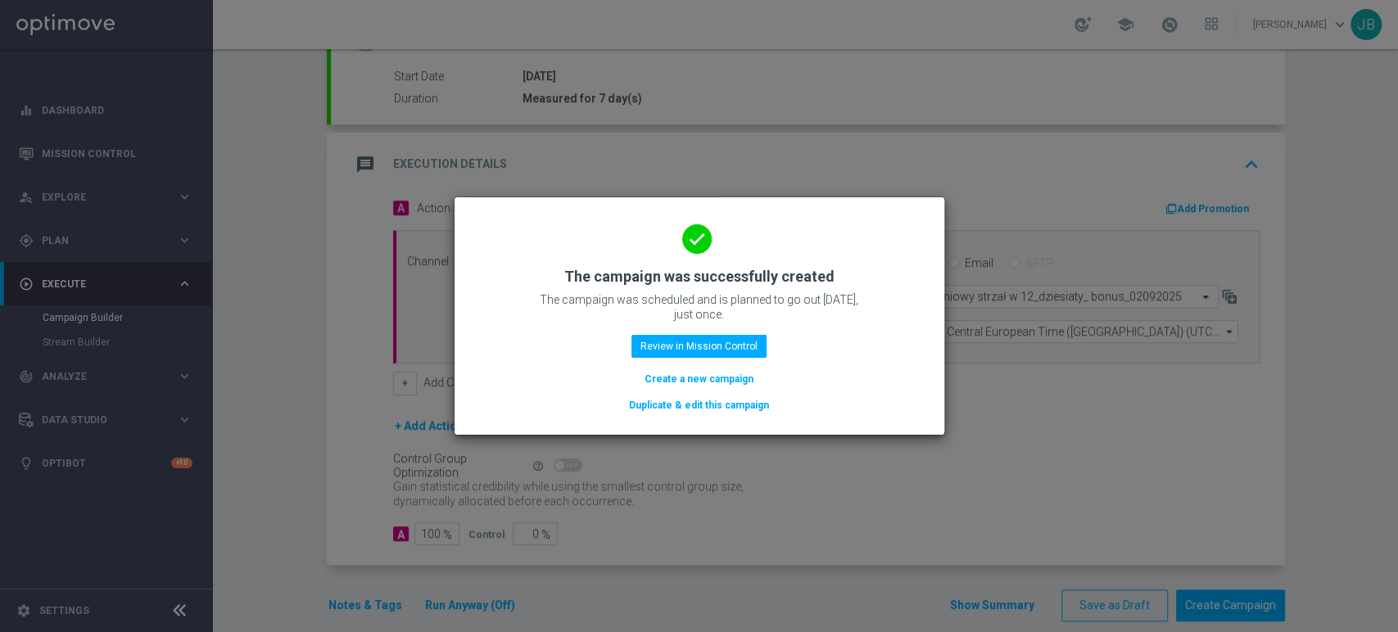
click at [216, 292] on modal-container "done The campaign was successfully created The campaign was scheduled and is pl…" at bounding box center [699, 316] width 1398 height 632
